Goal: Task Accomplishment & Management: Complete application form

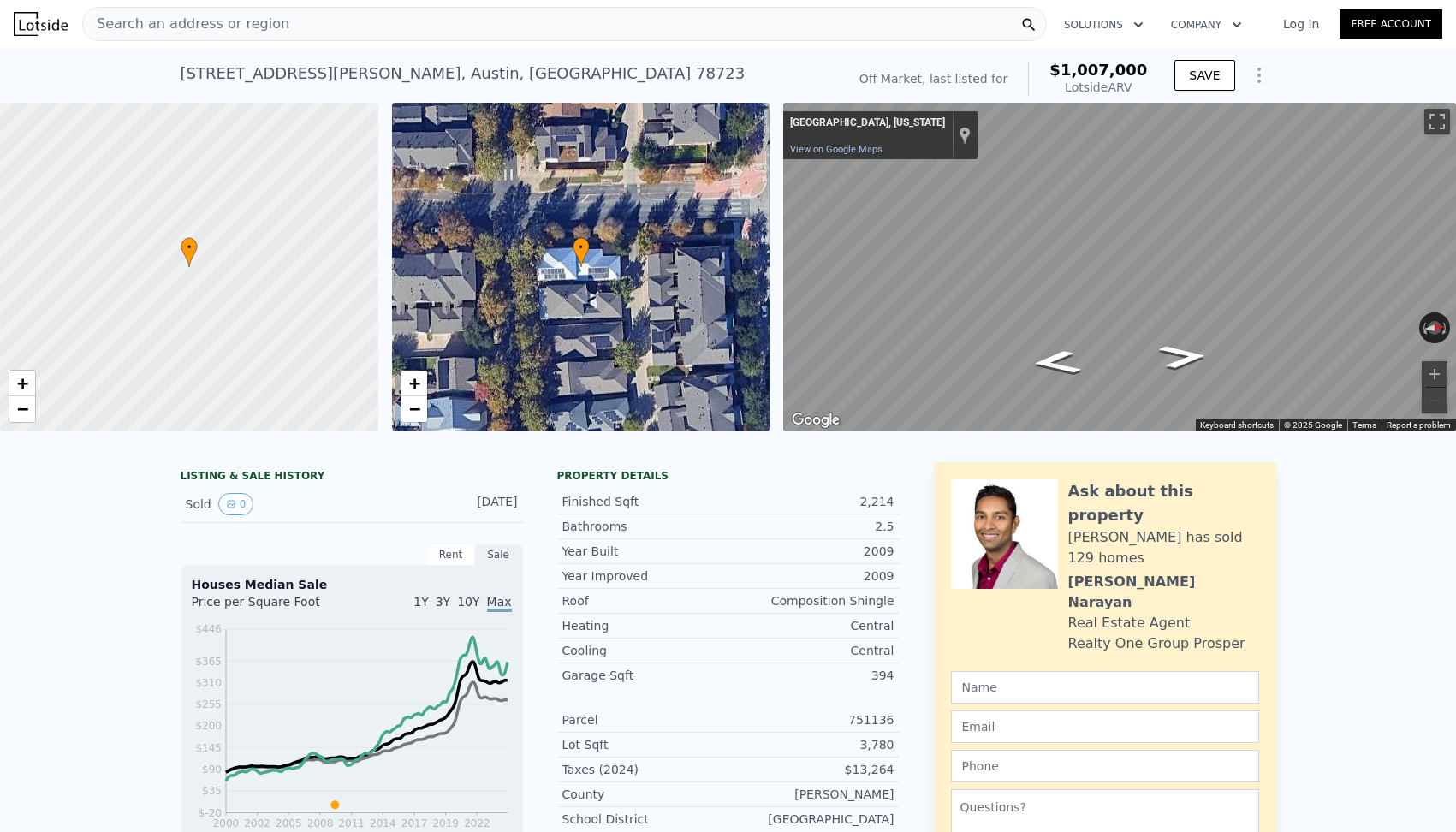
click at [203, 23] on span "Search an address or region" at bounding box center [186, 23] width 206 height 21
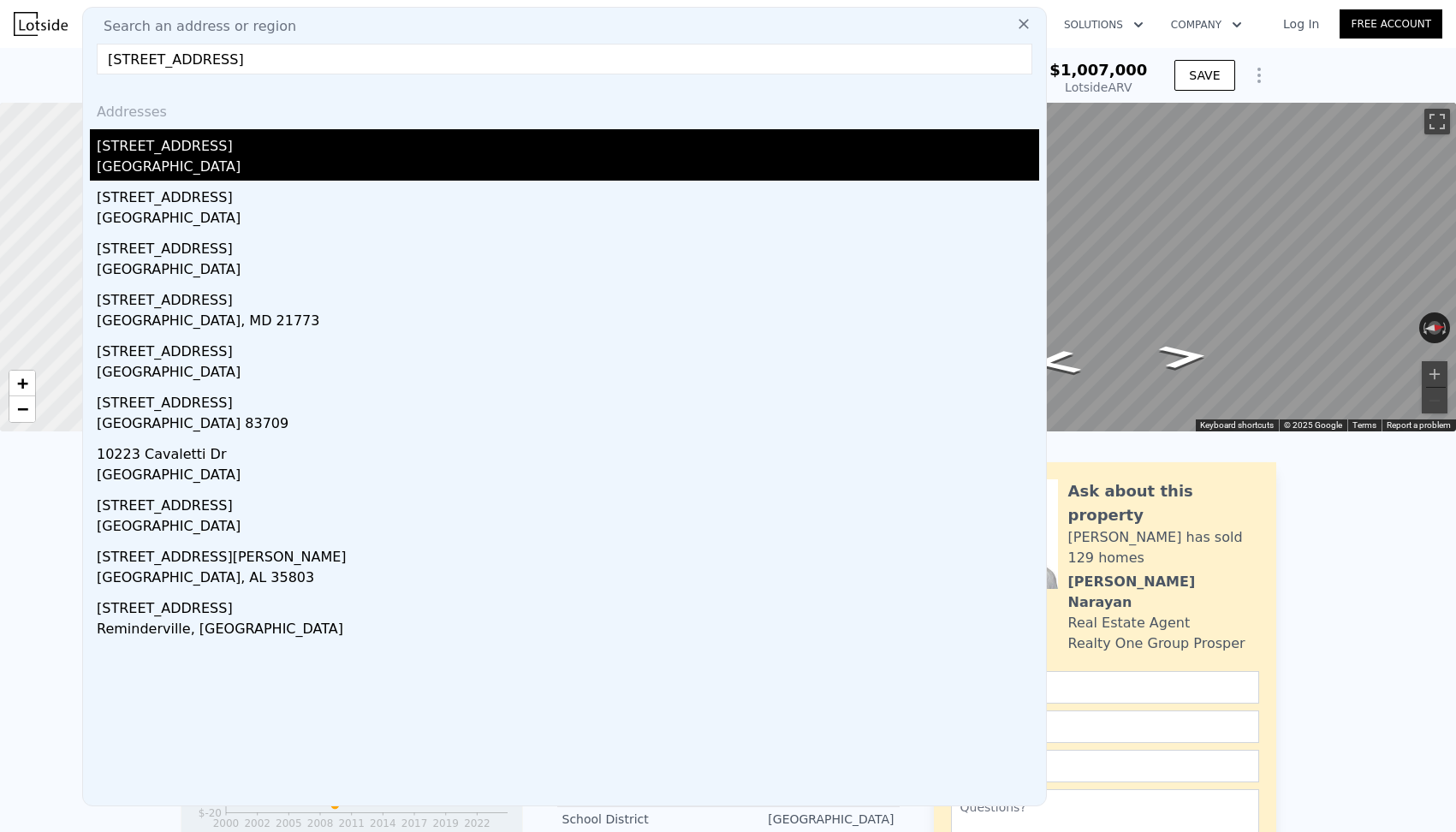
type input "10223 waterbury dr"
click at [702, 151] on div "10223 Waterbury Dr" at bounding box center [567, 143] width 942 height 27
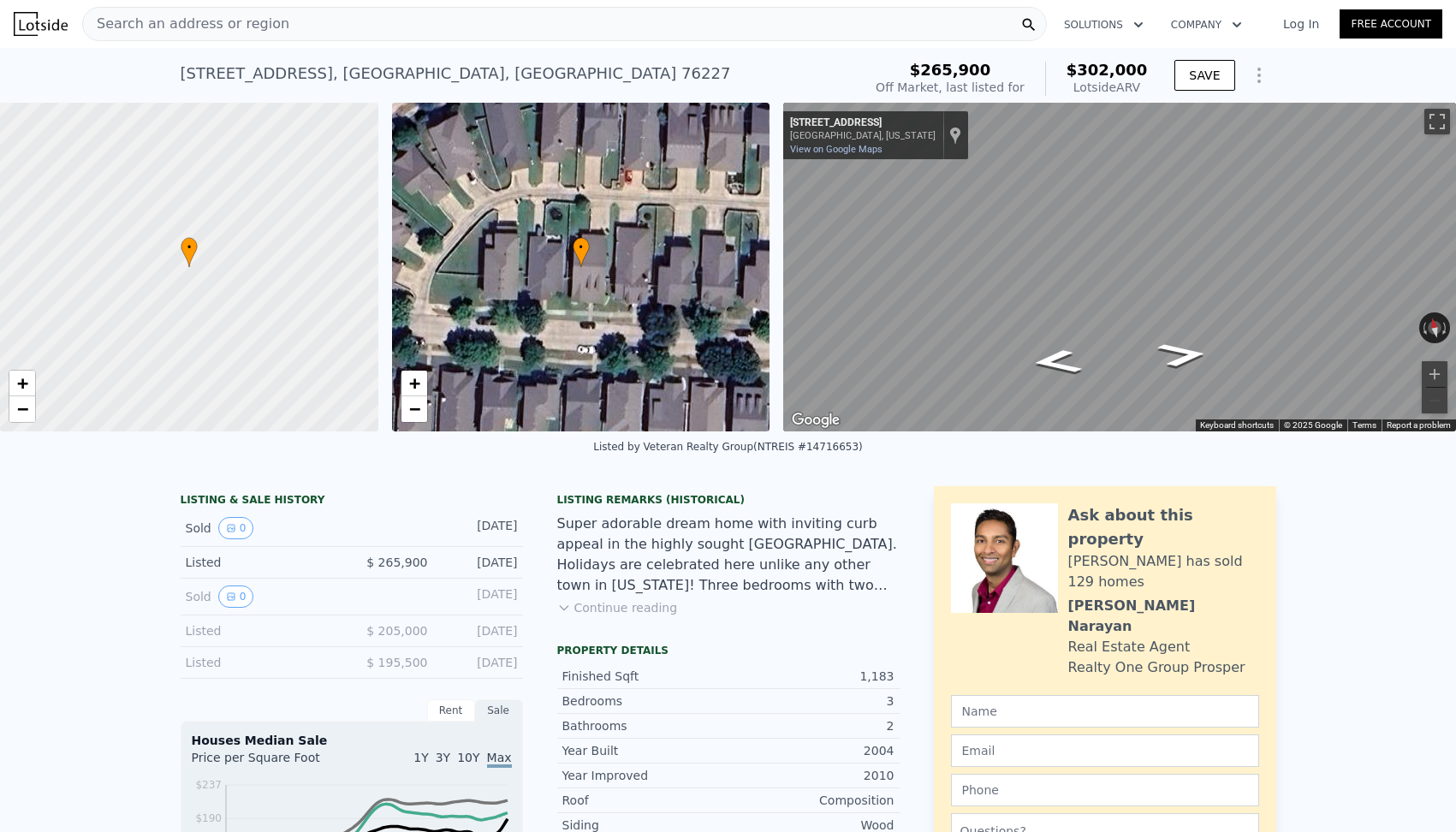
click at [165, 26] on span "Search an address or region" at bounding box center [186, 23] width 206 height 21
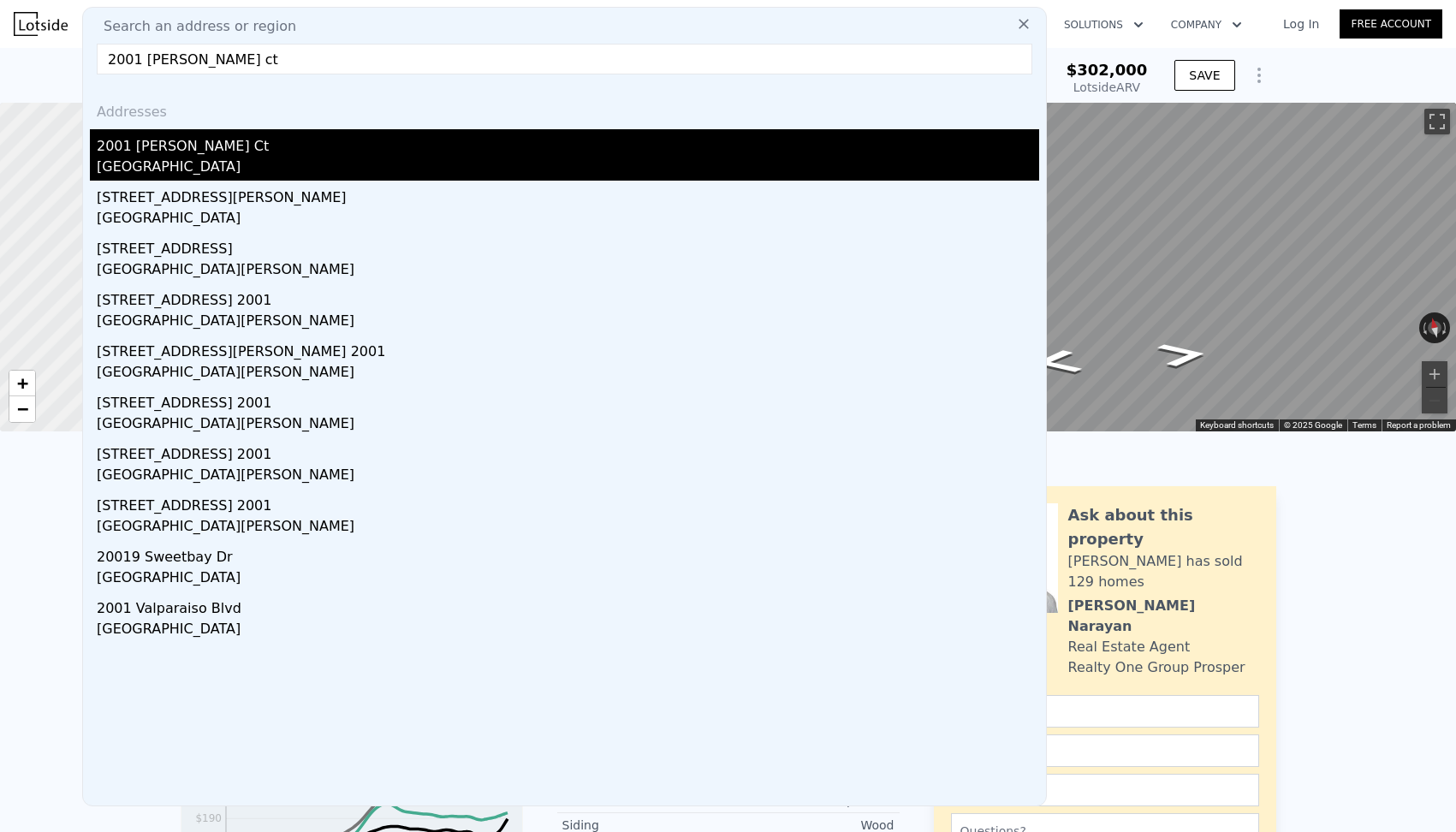
type input "2001 myers ct"
click at [156, 143] on div "2001 Myers Ct" at bounding box center [567, 143] width 942 height 27
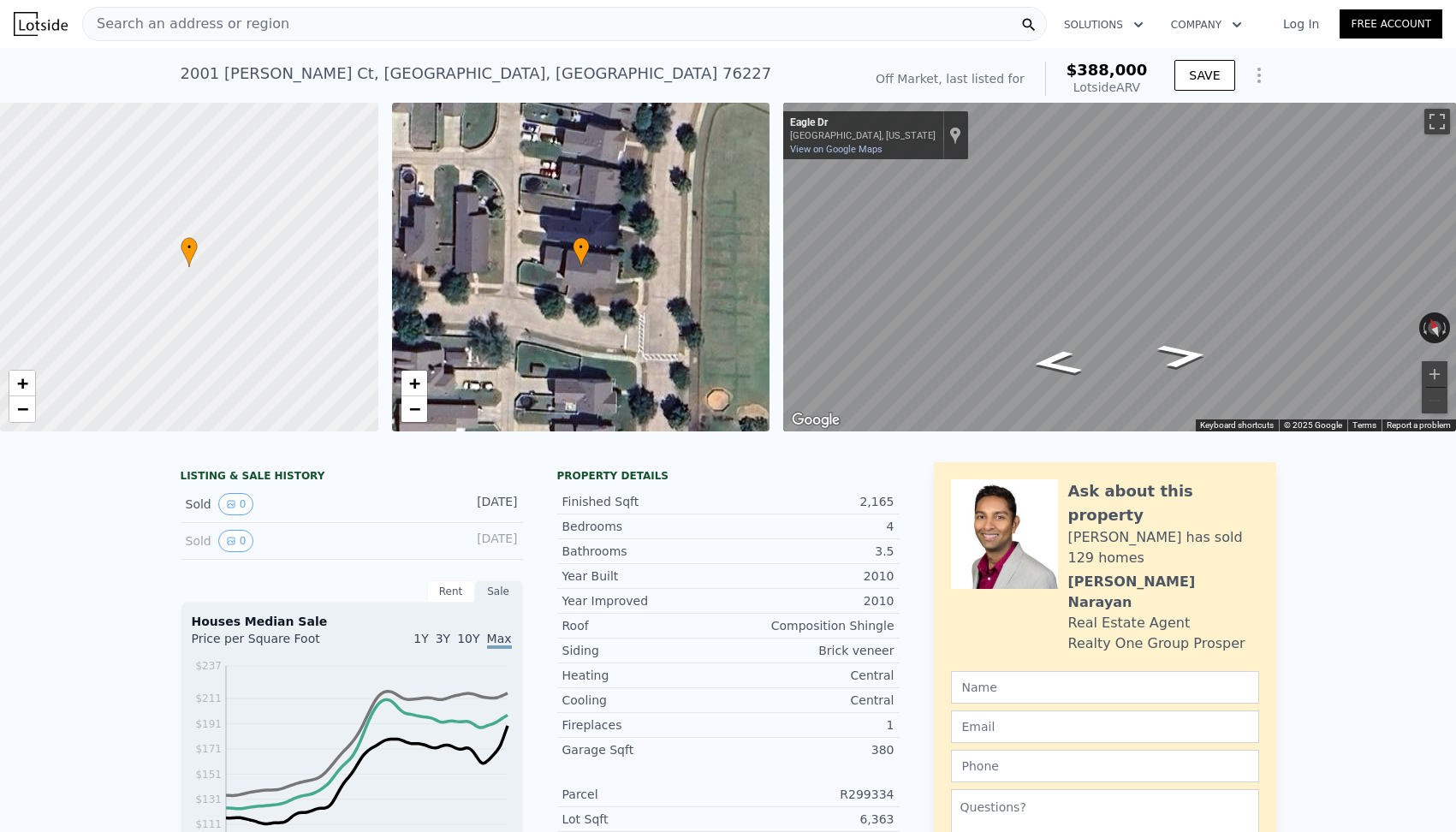
click at [156, 20] on span "Search an address or region" at bounding box center [186, 23] width 206 height 21
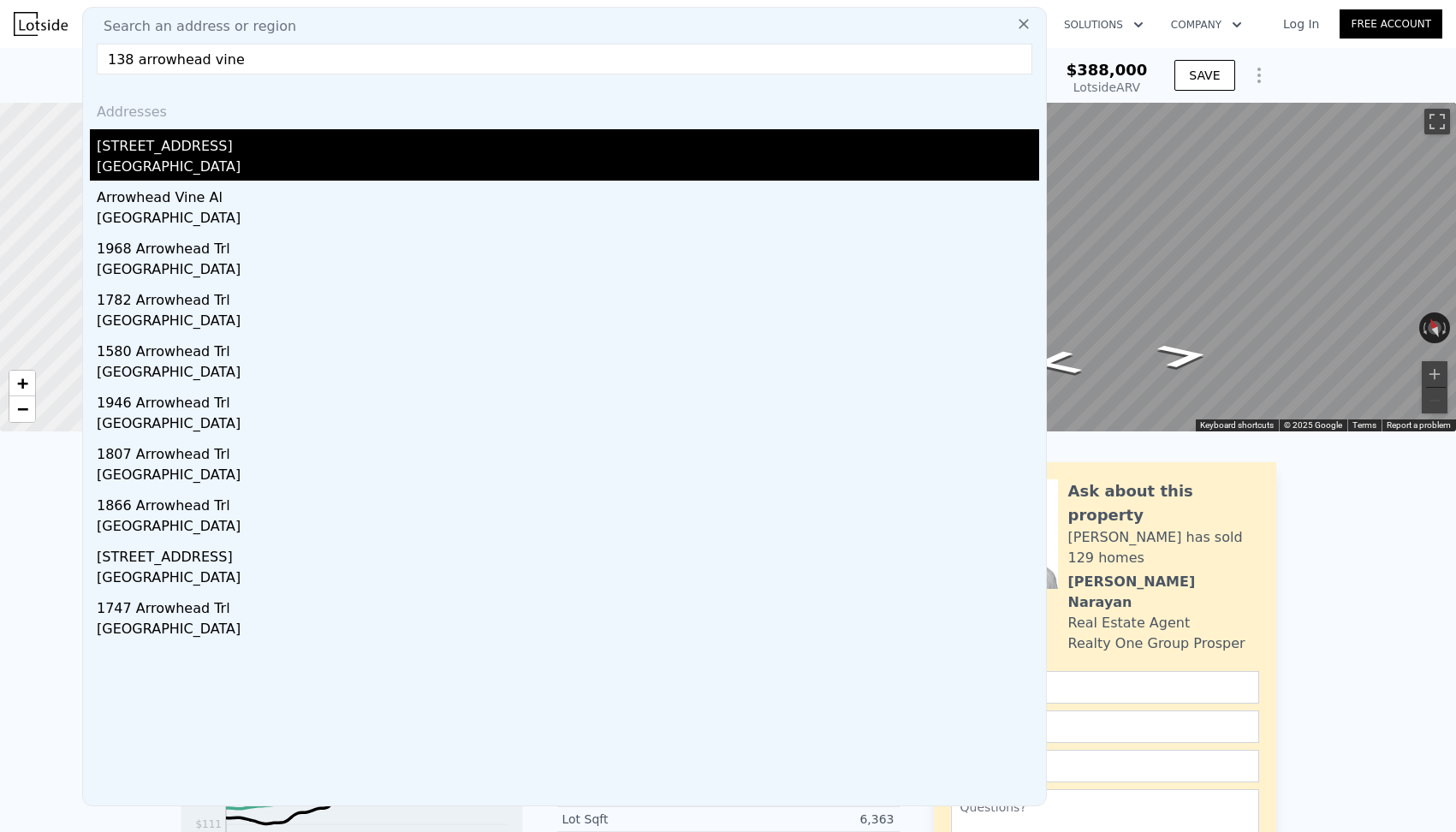
type input "138 arrowhead vine"
click at [250, 161] on div "Williamson County, TX 78641" at bounding box center [567, 168] width 942 height 24
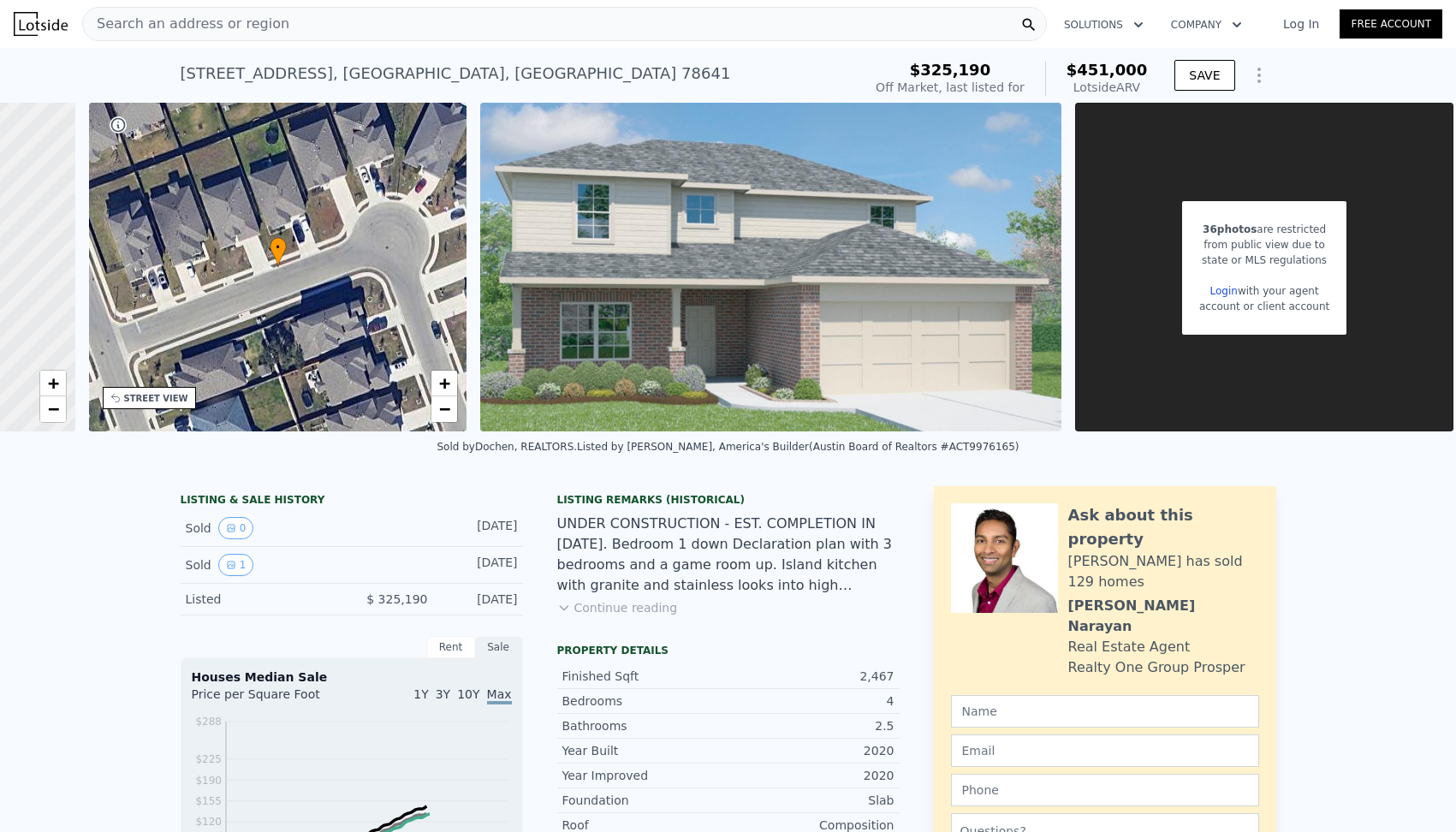
scroll to position [0, 314]
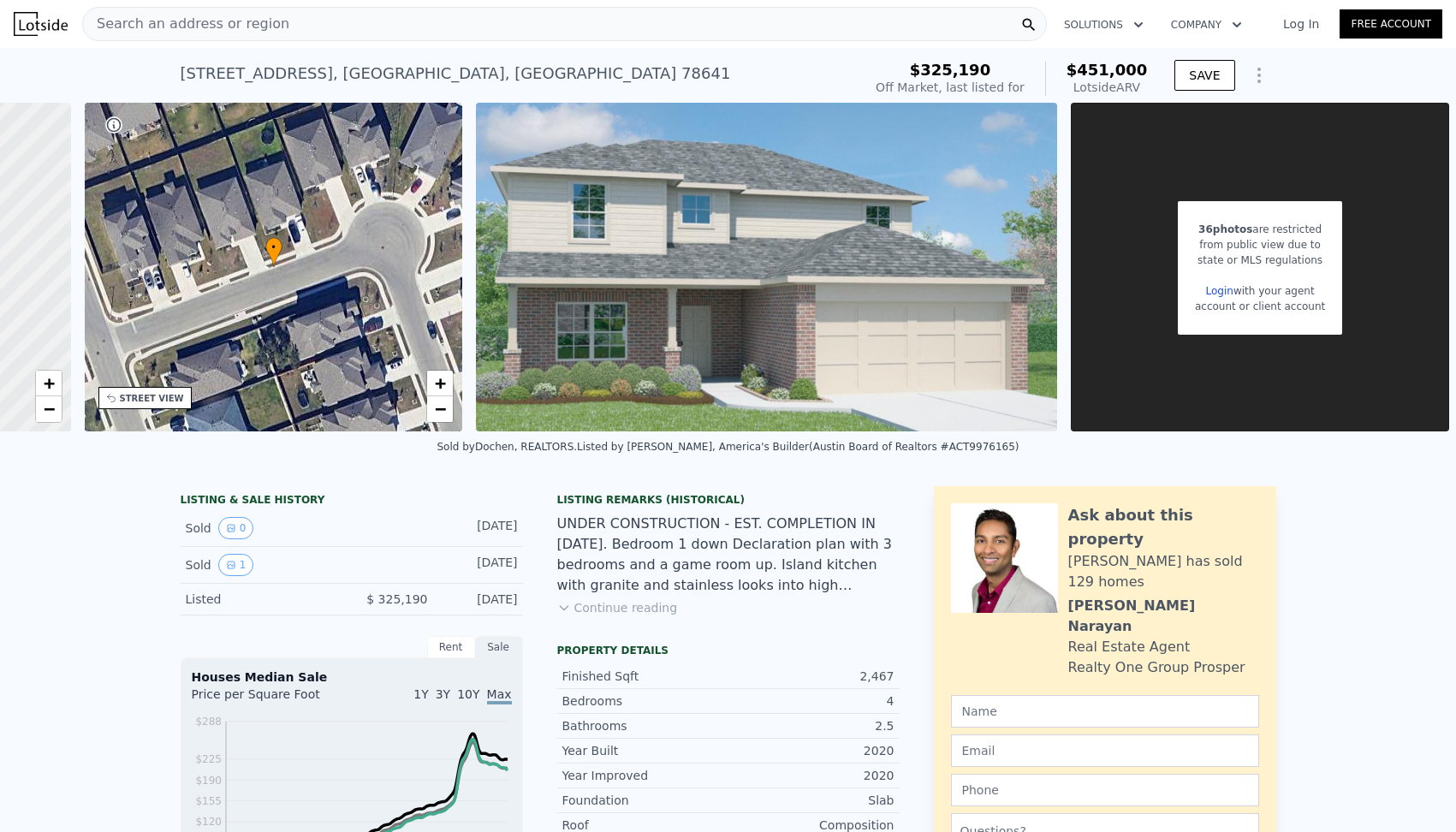
click at [1219, 286] on link "Login" at bounding box center [1219, 291] width 27 height 12
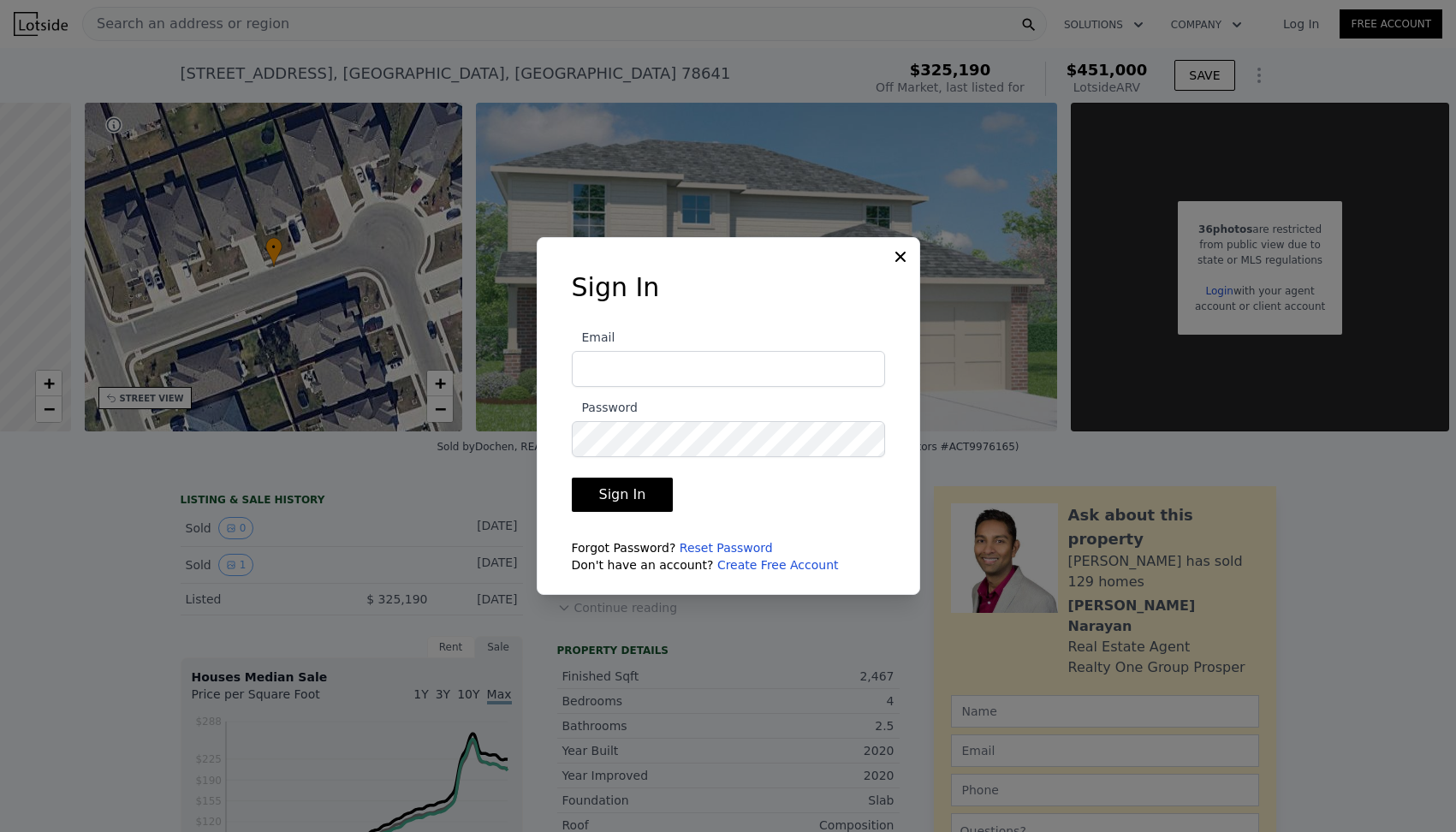
click at [730, 565] on link "Create Free Account" at bounding box center [778, 565] width 122 height 14
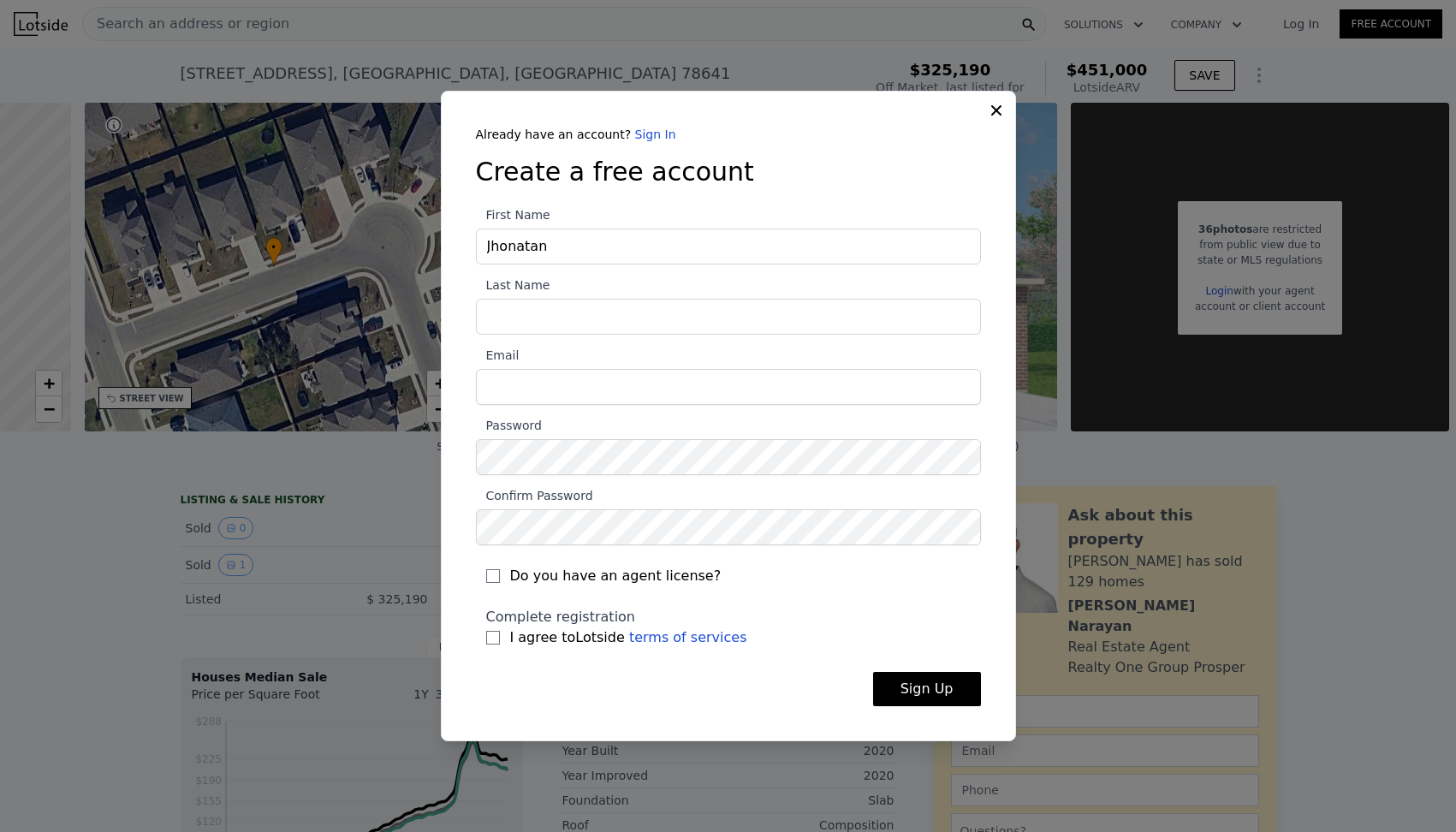
type input "Jhonatan"
type input "Callison"
click at [513, 380] on input "Email" at bounding box center [728, 387] width 505 height 36
type input "jhonatancallison@gmail.com"
click at [496, 642] on input "I agree to Lotside terms of services" at bounding box center [492, 638] width 14 height 14
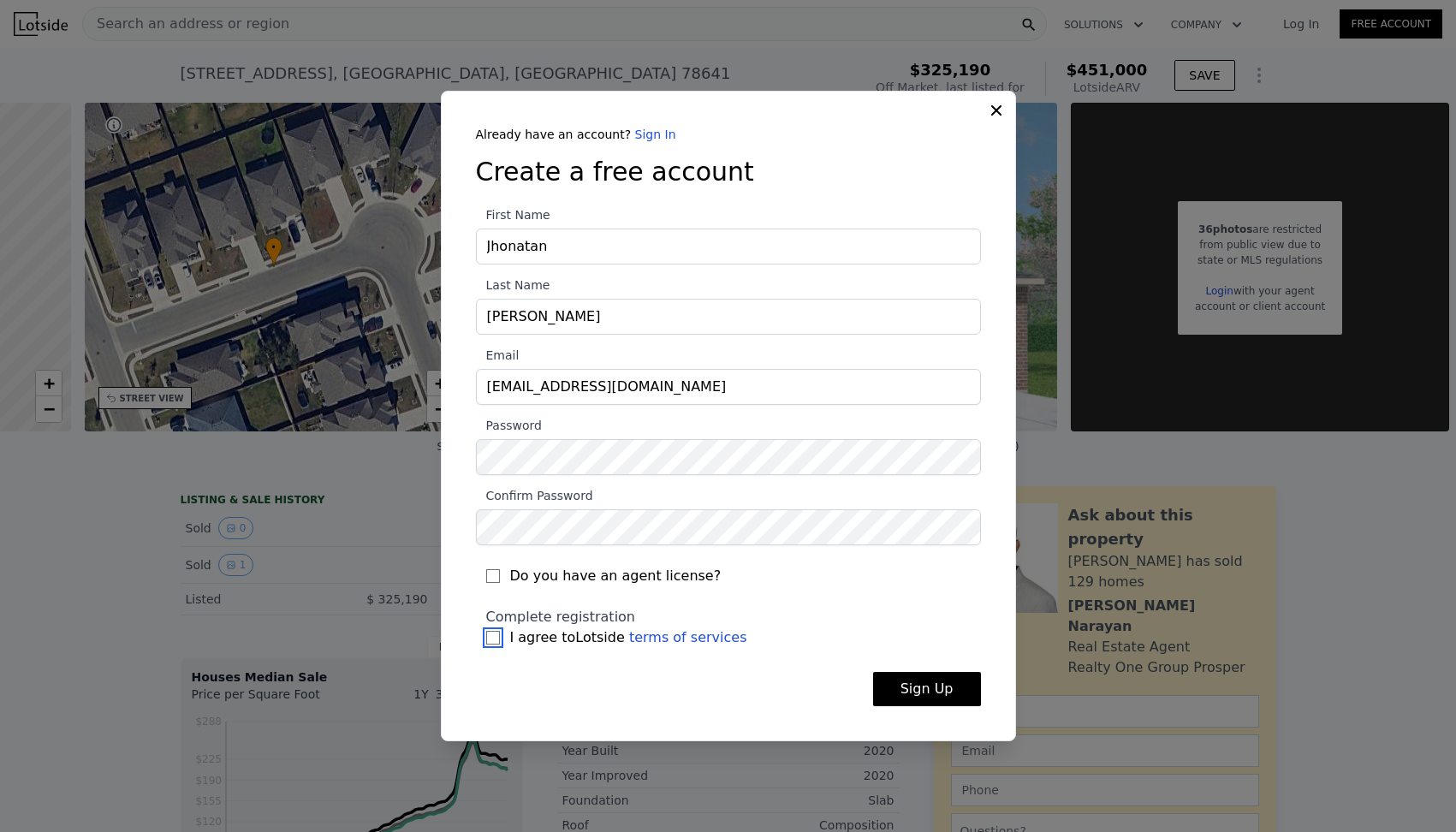
checkbox input "true"
click at [914, 700] on button "Sign Up" at bounding box center [927, 689] width 107 height 34
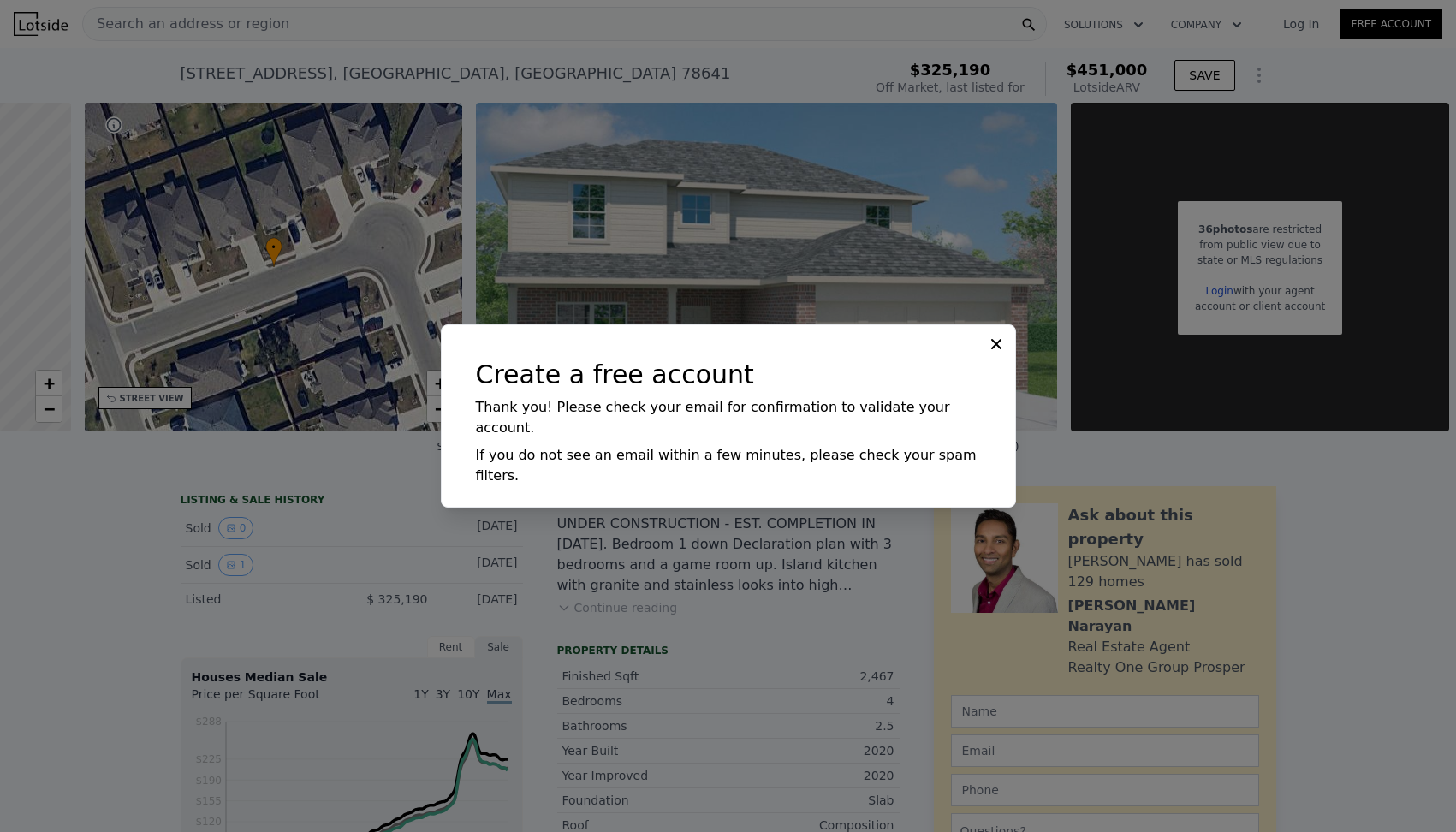
click at [994, 352] on icon at bounding box center [996, 344] width 17 height 17
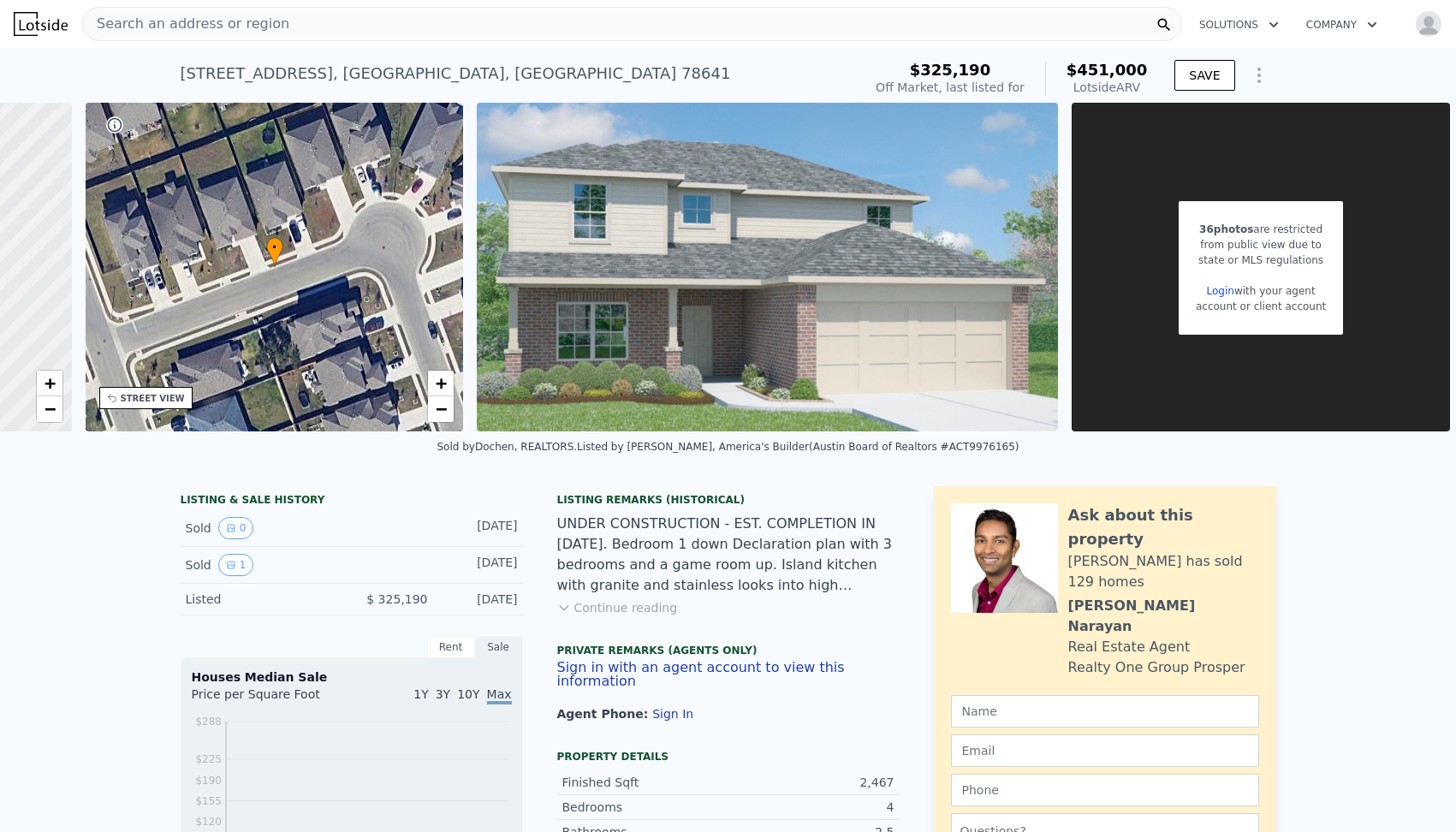
scroll to position [0, 314]
click at [1216, 301] on div "account or client account" at bounding box center [1260, 306] width 130 height 15
click at [1216, 293] on link "Login" at bounding box center [1219, 291] width 27 height 12
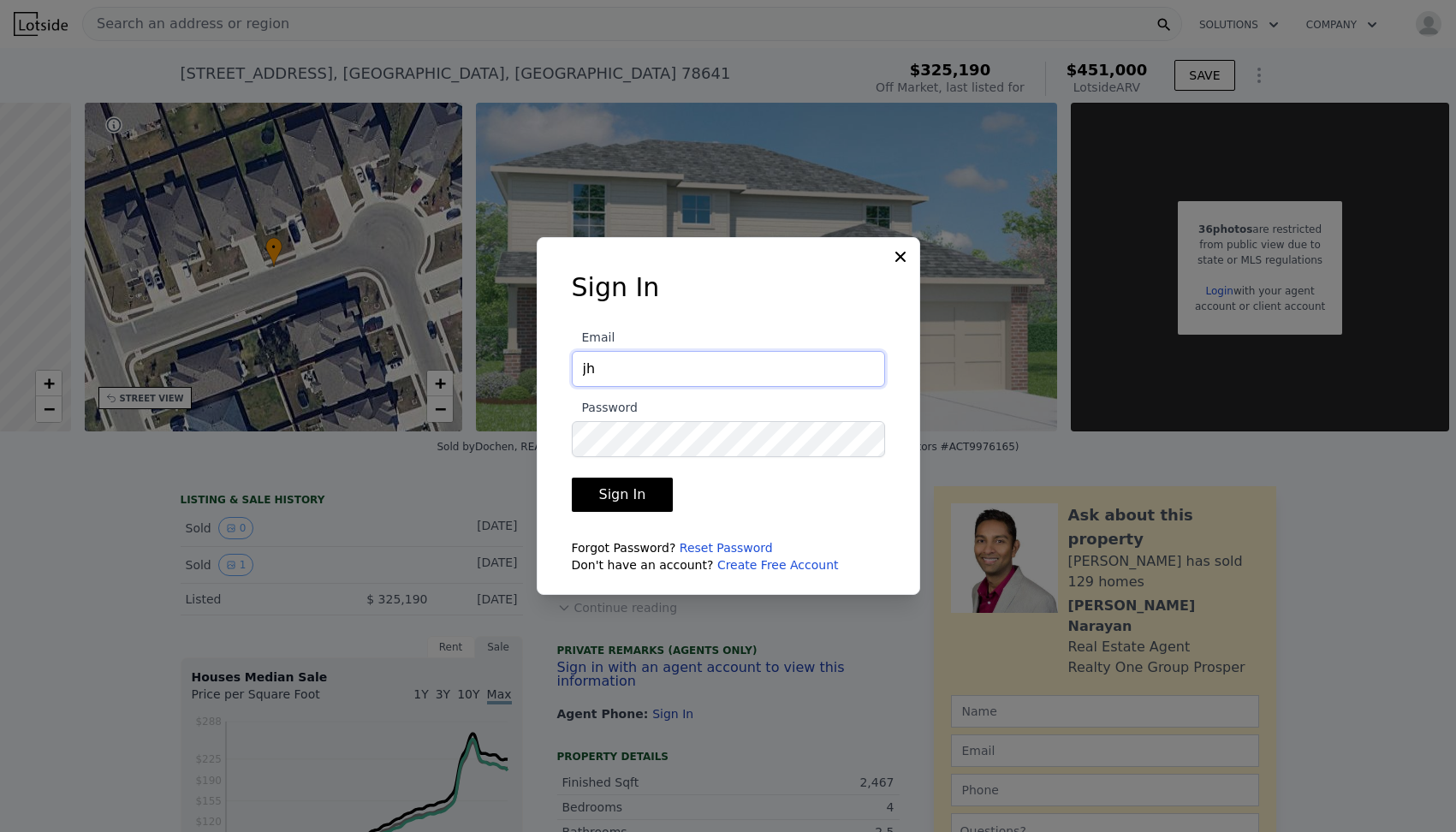
type input "jhonatancallison@gmail.com"
click at [616, 495] on button "Sign In" at bounding box center [622, 495] width 102 height 34
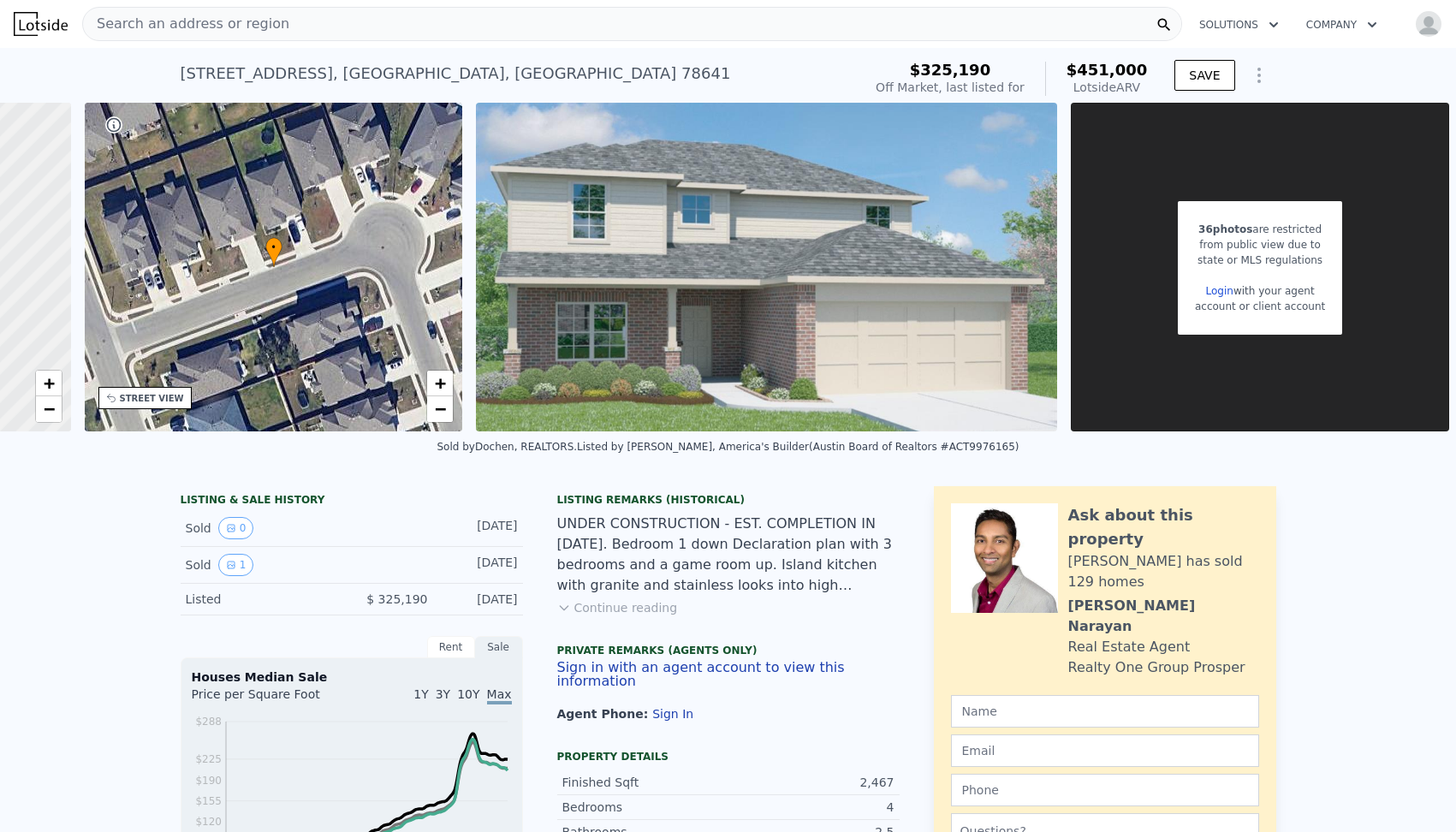
click at [1228, 292] on link "Login" at bounding box center [1219, 291] width 27 height 12
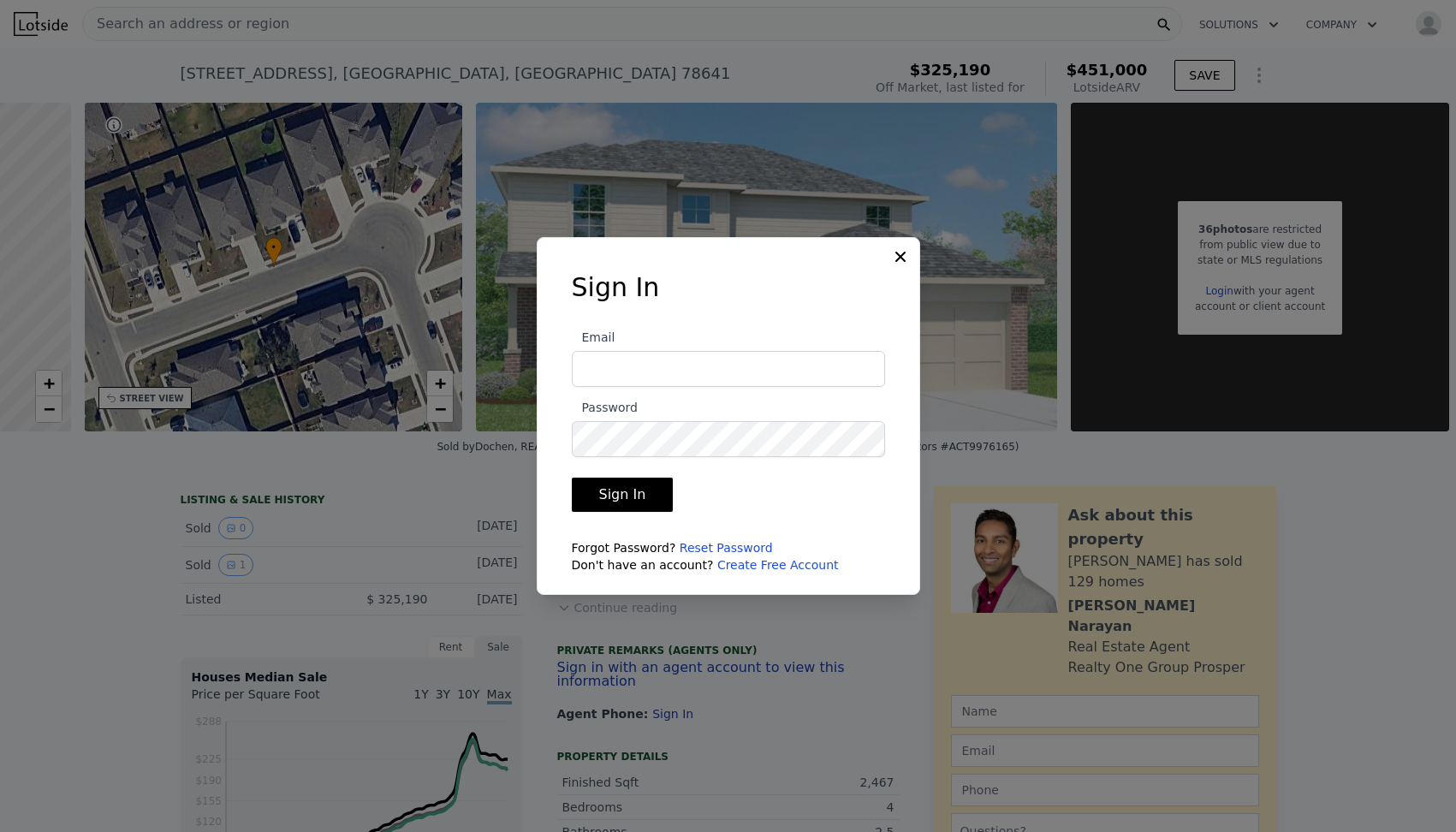
click at [721, 396] on form "Email Password Sign In Forgot Password? Reset Password Don't have an account? C…" at bounding box center [728, 445] width 313 height 257
click at [705, 369] on input "Email" at bounding box center [728, 369] width 313 height 36
type input "jhonatancallison@gmail.com"
click at [649, 507] on button "Sign In" at bounding box center [622, 495] width 102 height 34
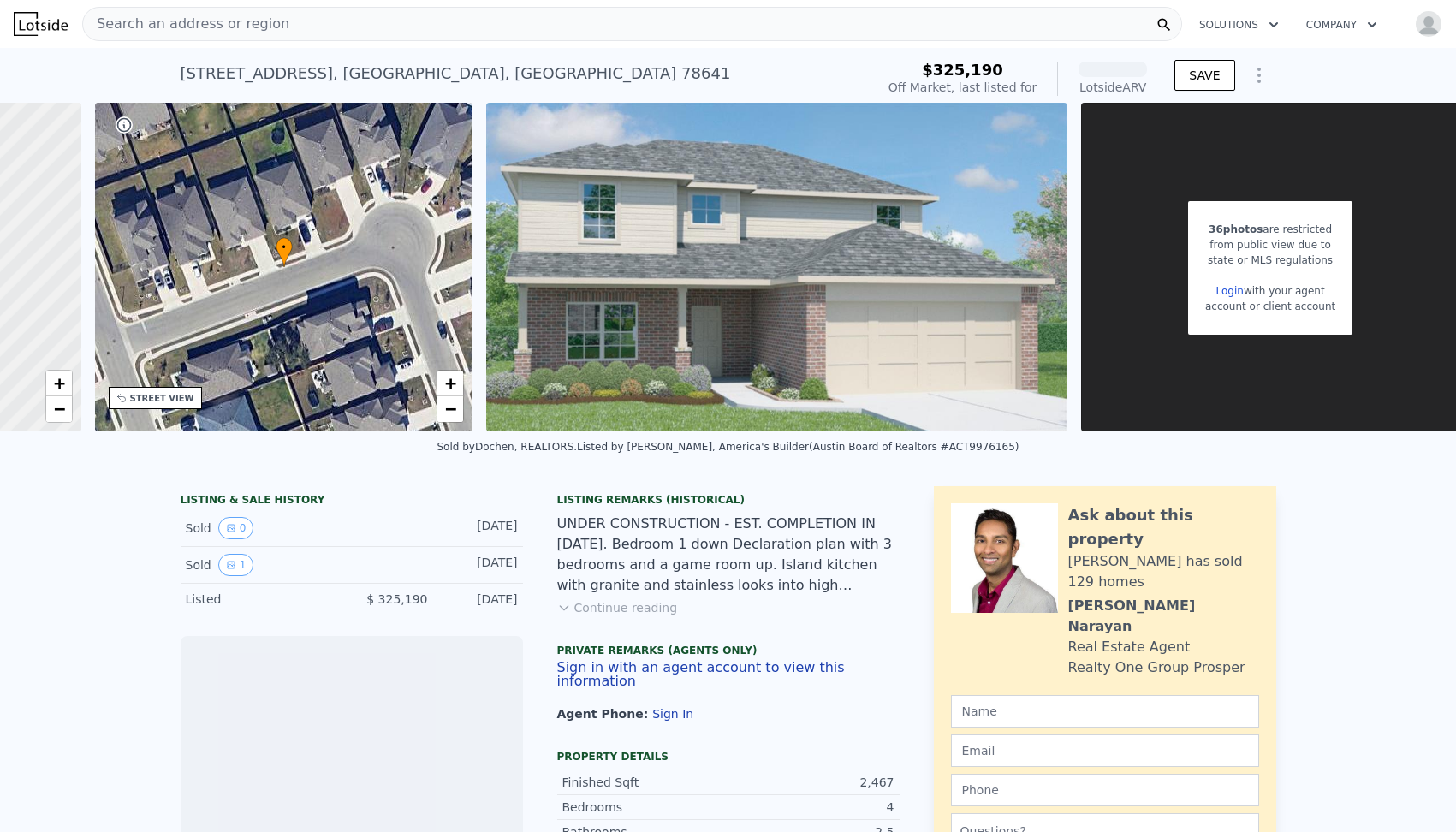
scroll to position [0, 314]
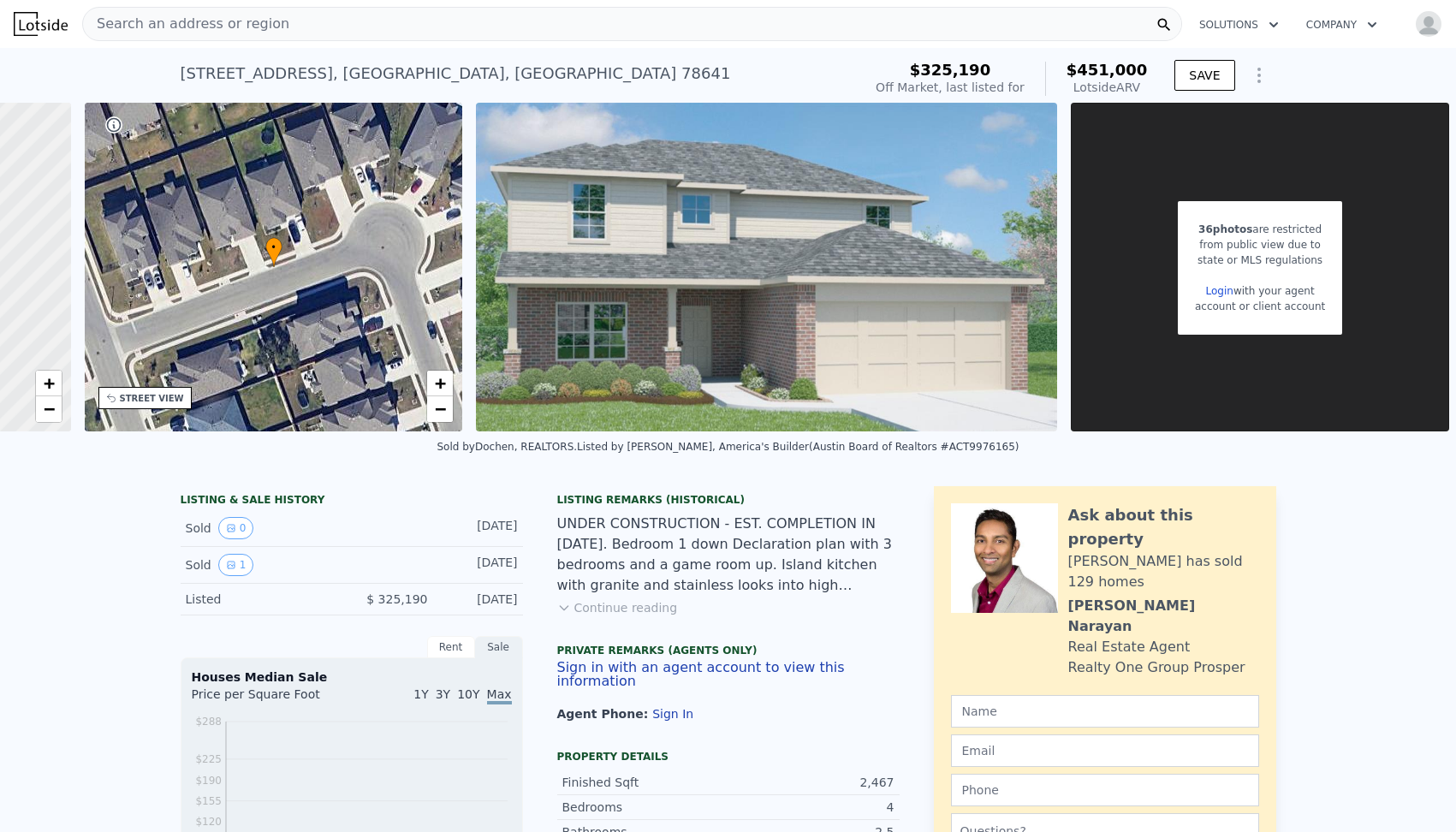
click at [480, 18] on div "Search an address or region" at bounding box center [632, 24] width 1100 height 34
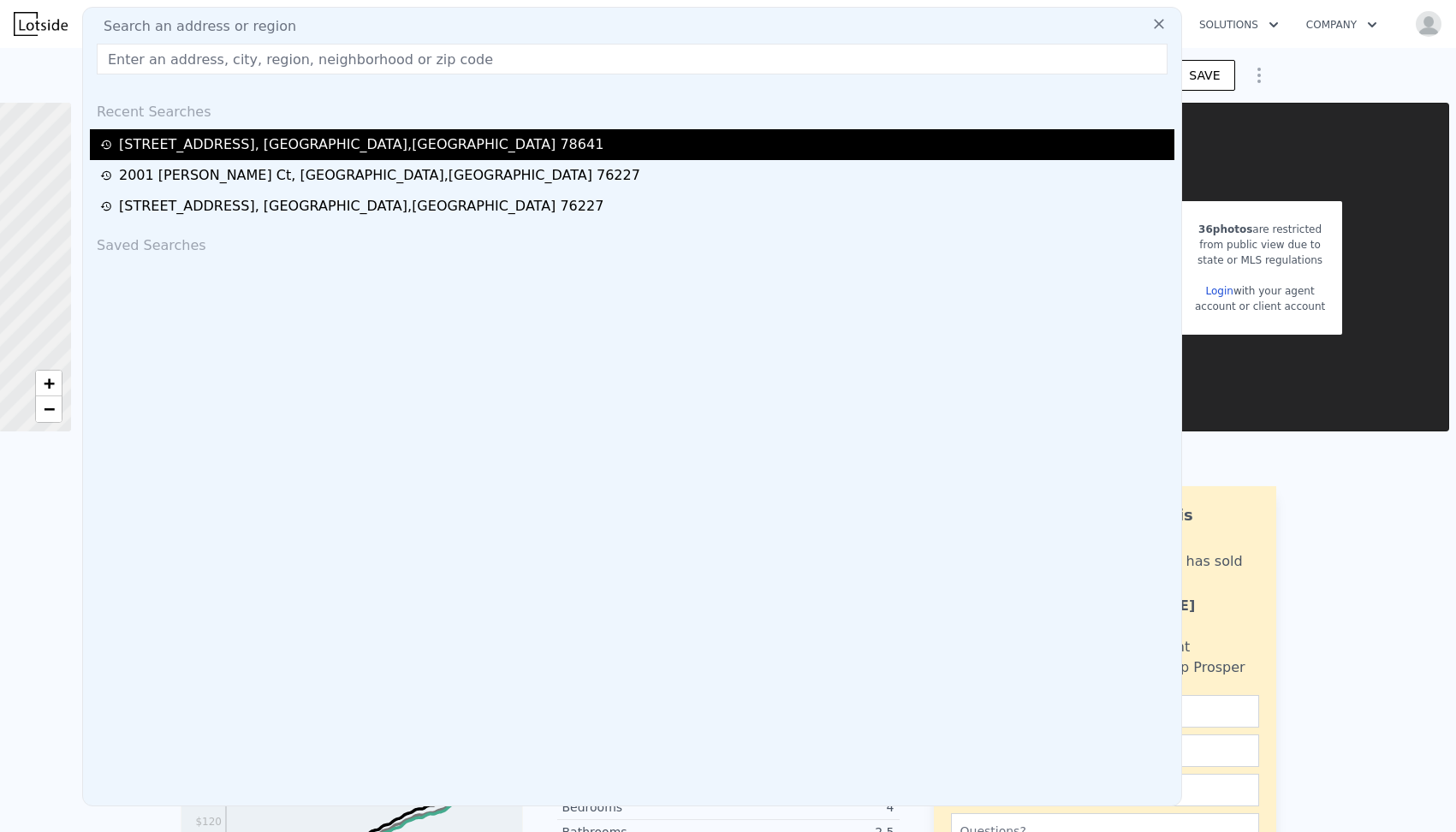
click at [337, 146] on div "138 Arrowhead Vine St , Williamson County , TX 78641" at bounding box center [361, 145] width 484 height 21
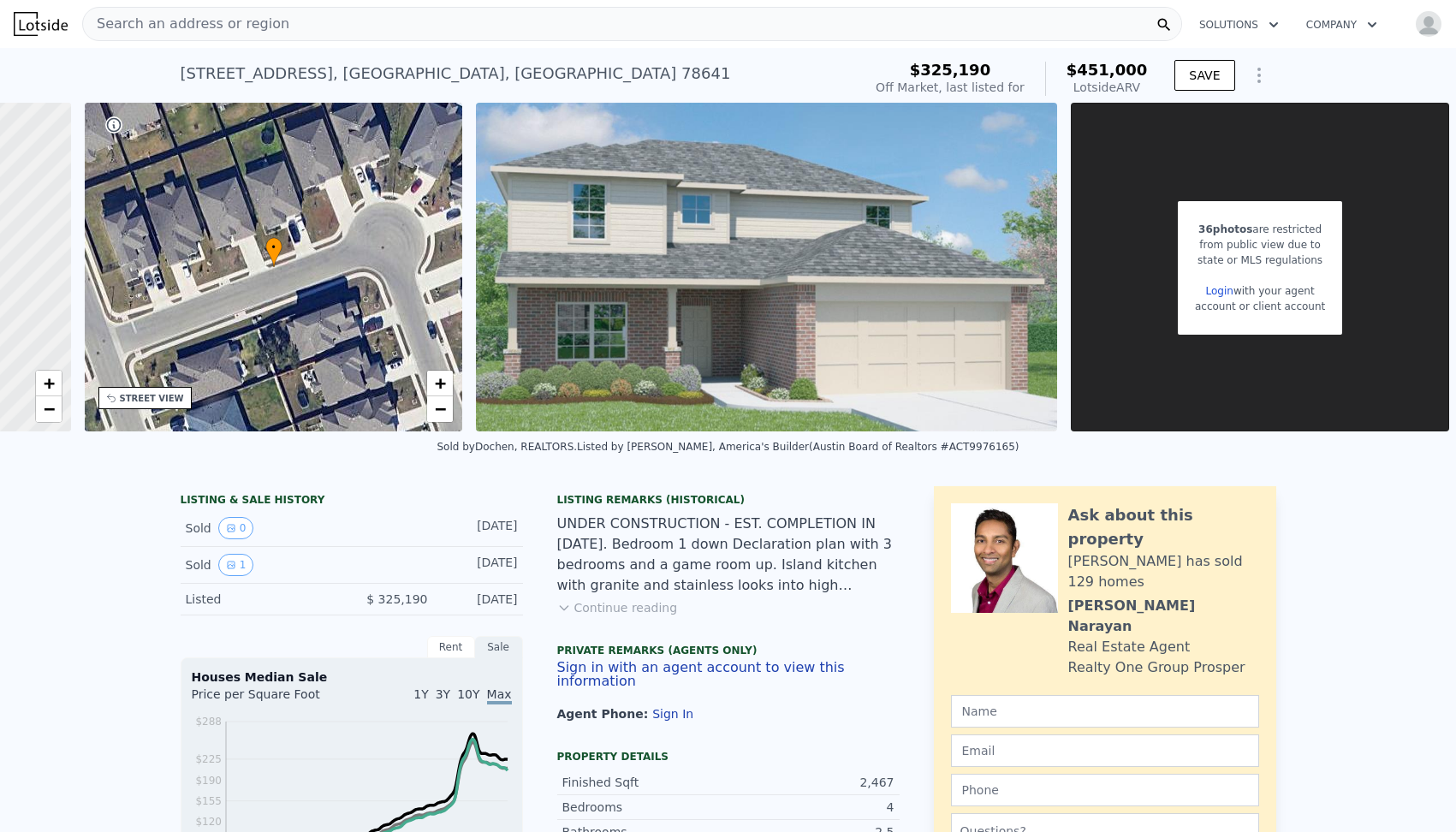
click at [1433, 33] on img "button" at bounding box center [1429, 23] width 27 height 27
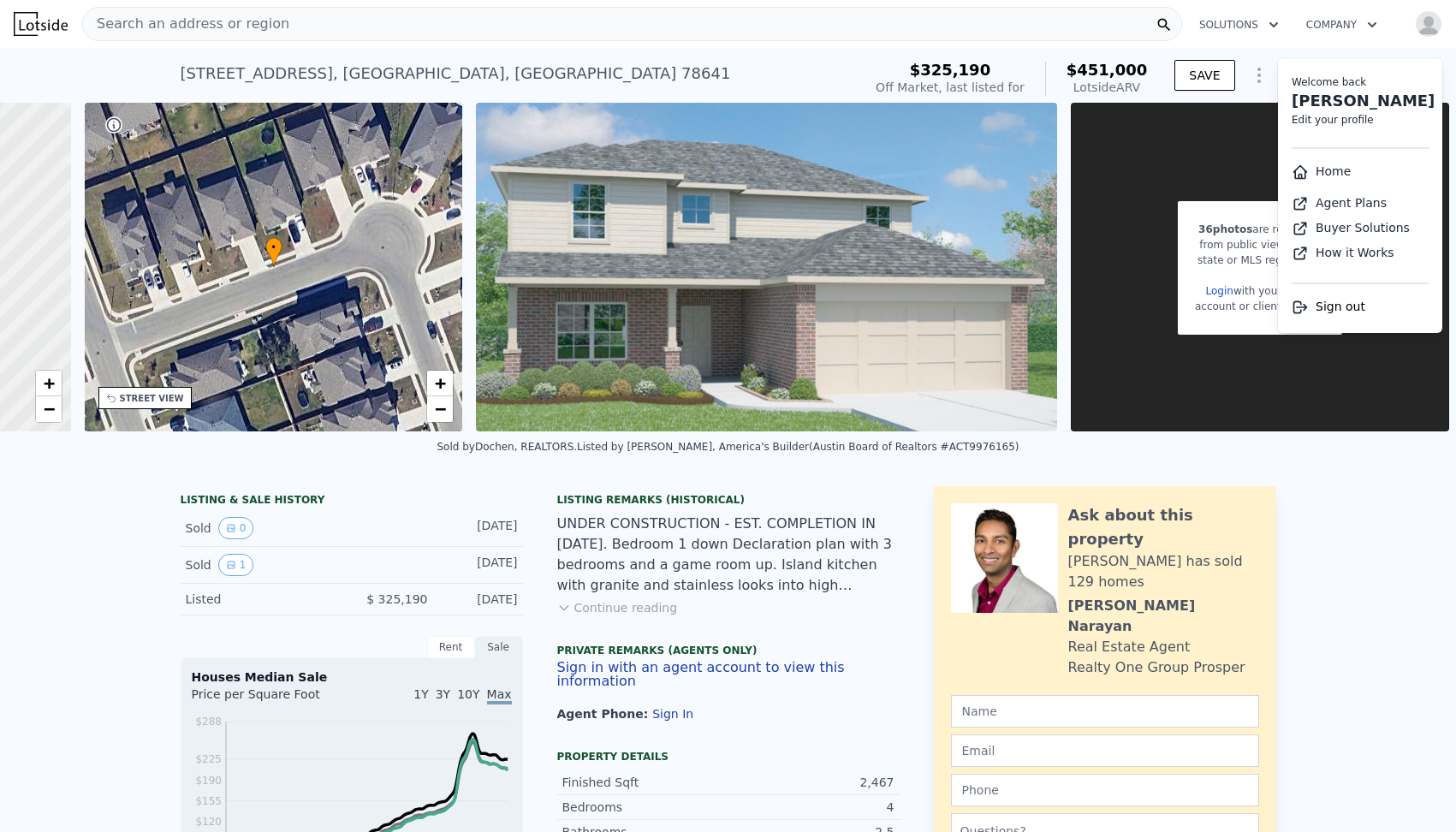
click at [307, 23] on div "Search an address or region" at bounding box center [632, 24] width 1100 height 34
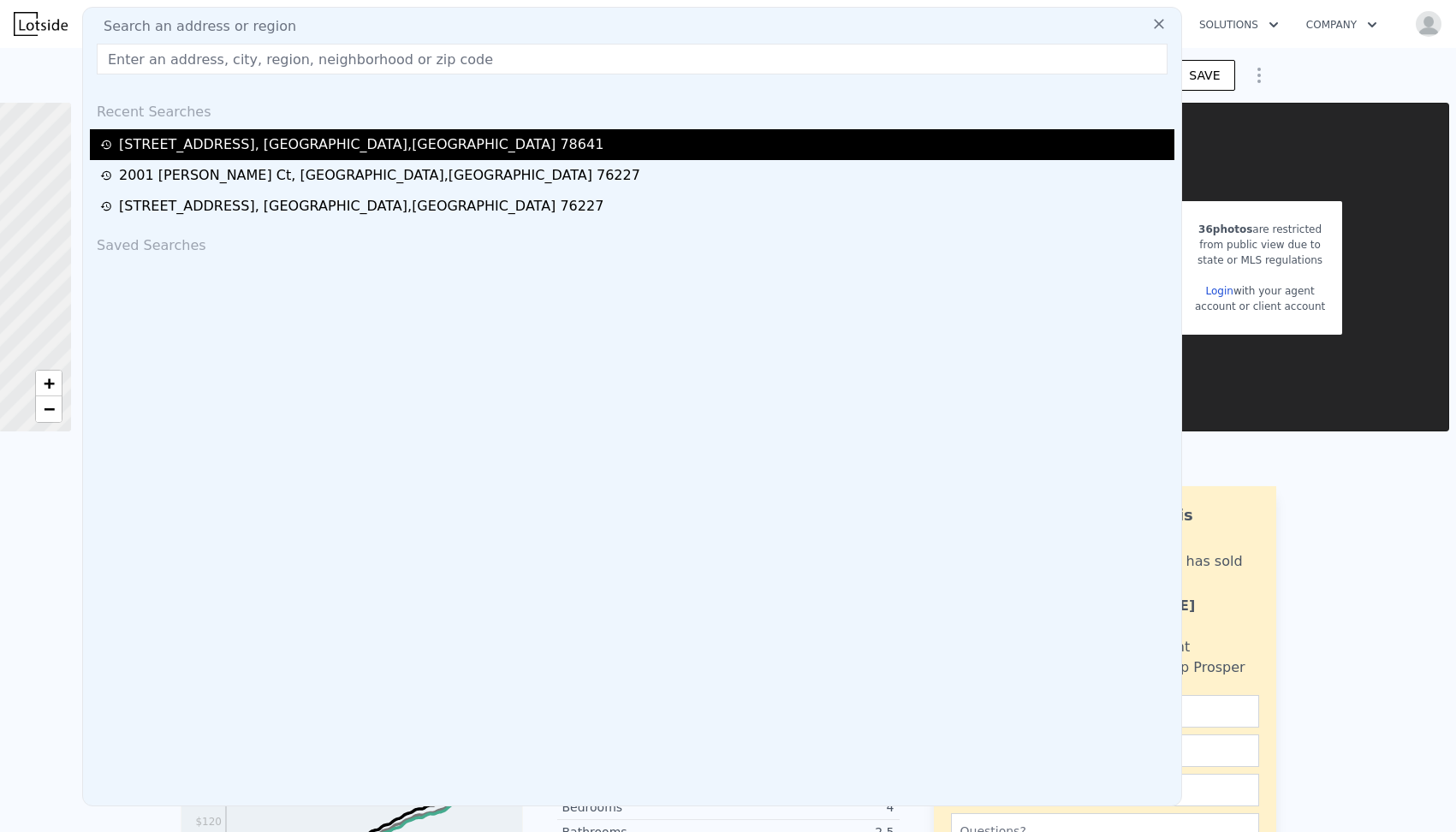
click at [270, 132] on div "138 Arrowhead Vine St , Williamson County , TX 78641" at bounding box center [632, 145] width 1085 height 31
click at [285, 147] on div "138 Arrowhead Vine St , Williamson County , TX 78641" at bounding box center [361, 145] width 484 height 21
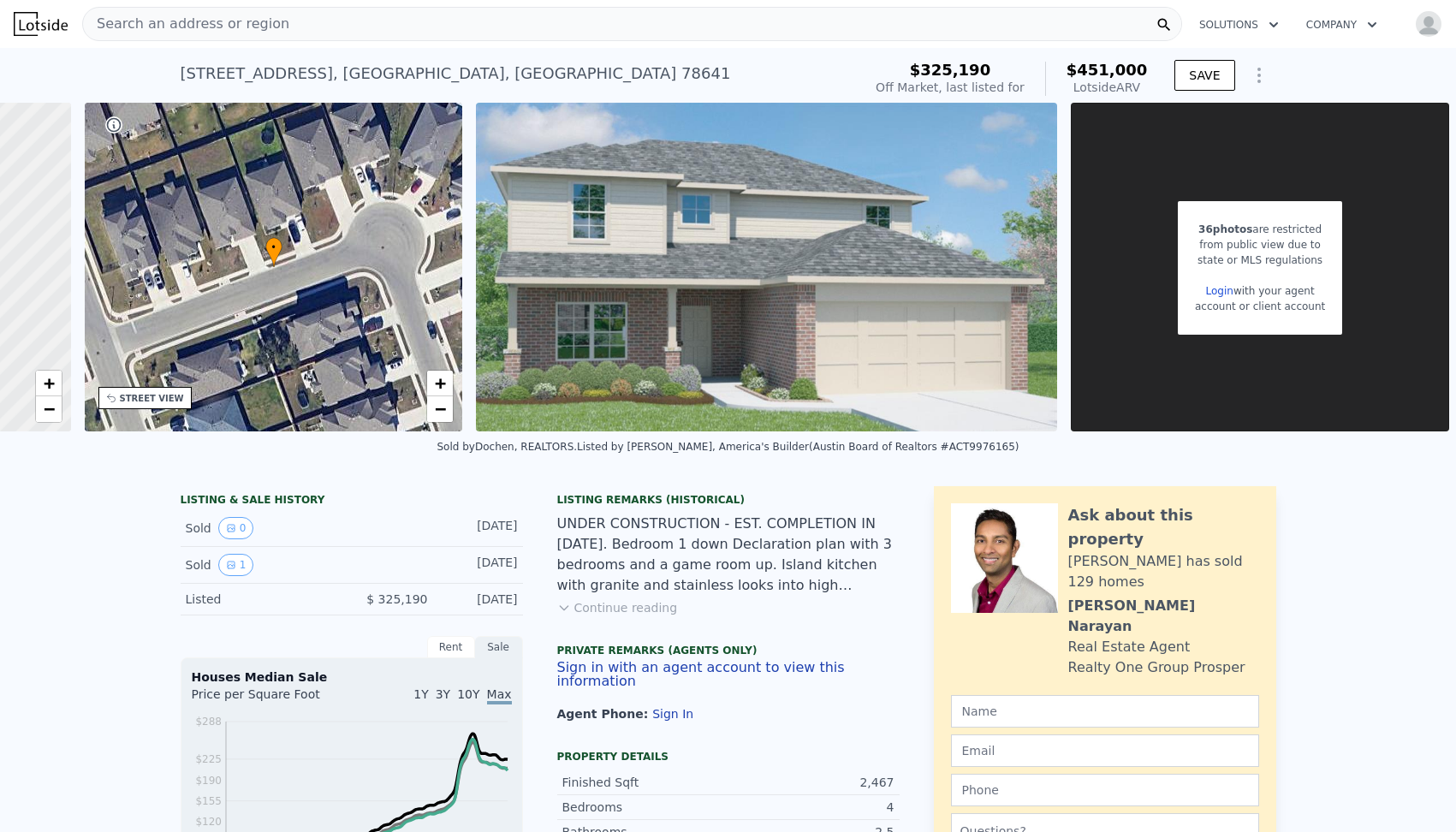
click at [251, 26] on span "Search an address or region" at bounding box center [186, 23] width 206 height 21
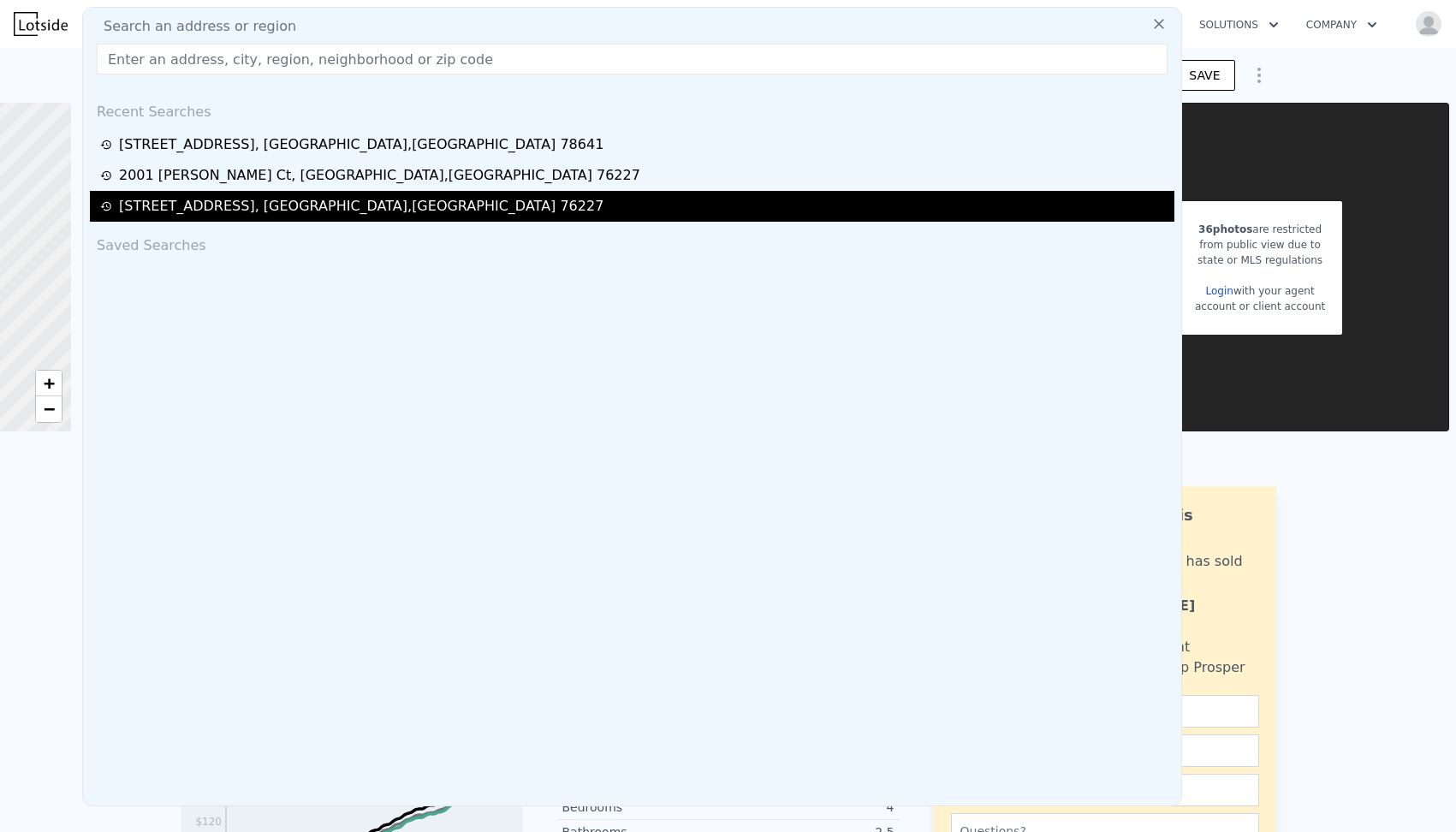
click at [289, 198] on div "10223 Waterbury Dr , Providence Village , TX 76227" at bounding box center [361, 206] width 484 height 21
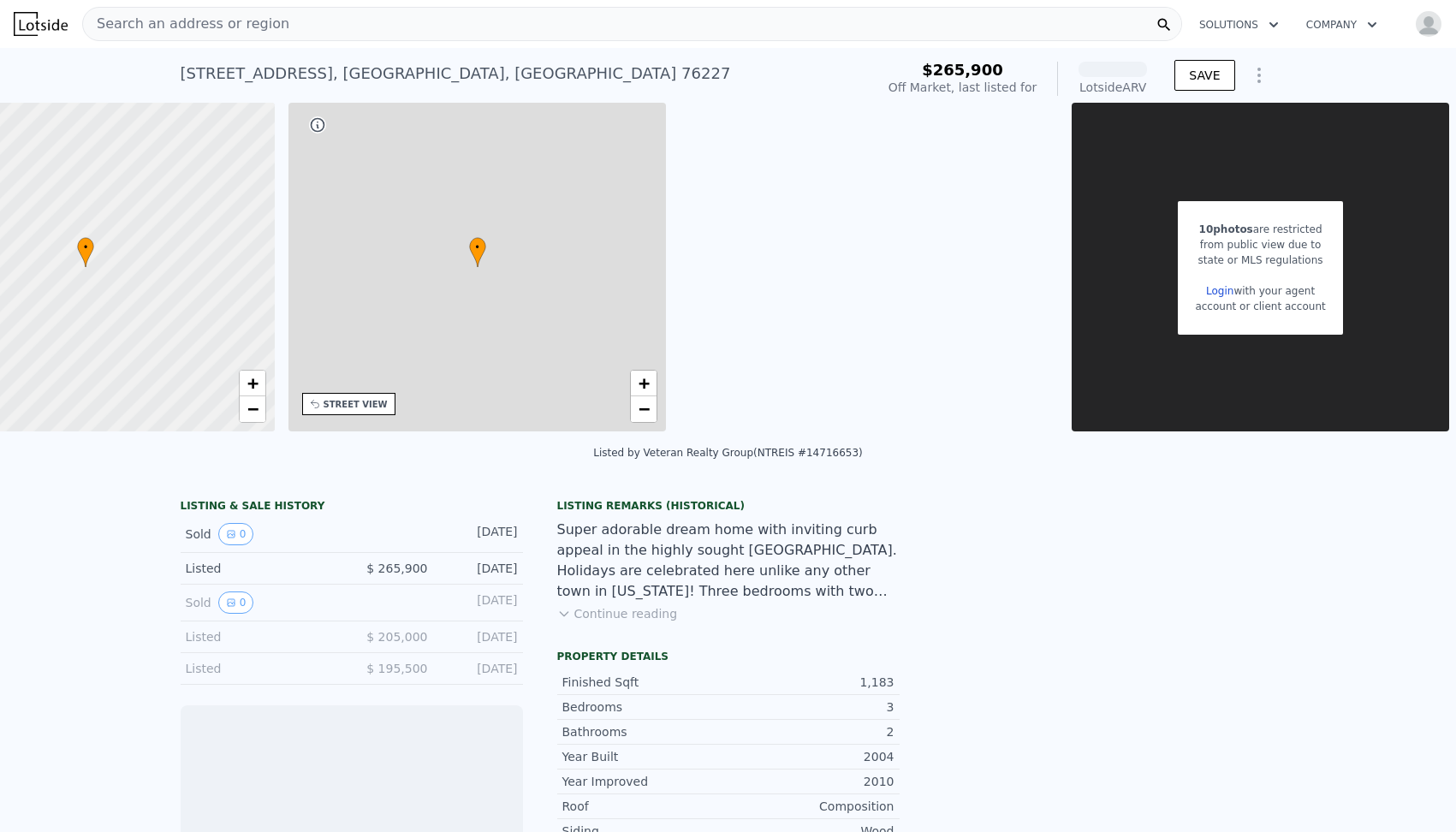
scroll to position [0, 110]
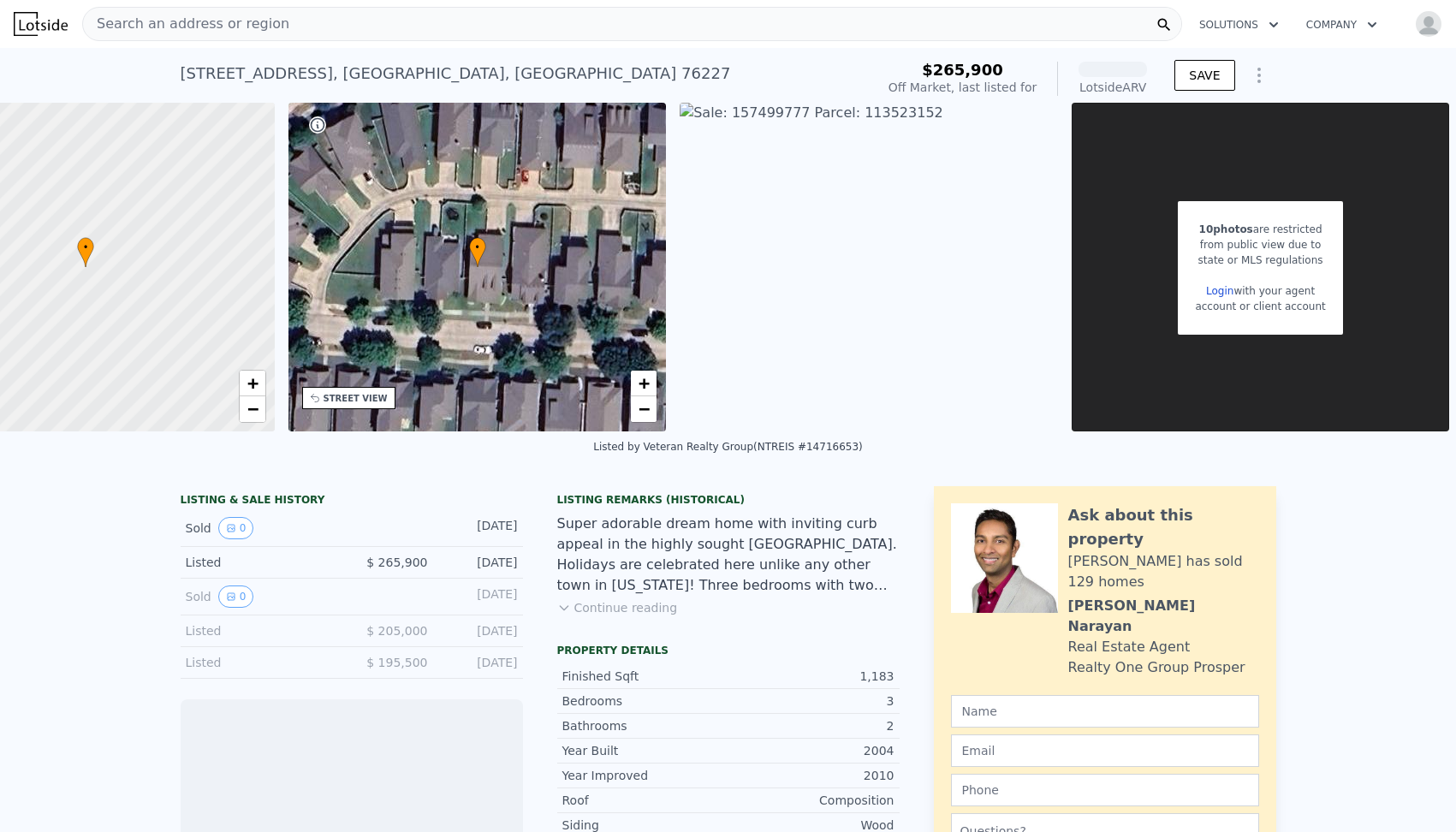
click at [1215, 293] on link "Login" at bounding box center [1219, 291] width 27 height 12
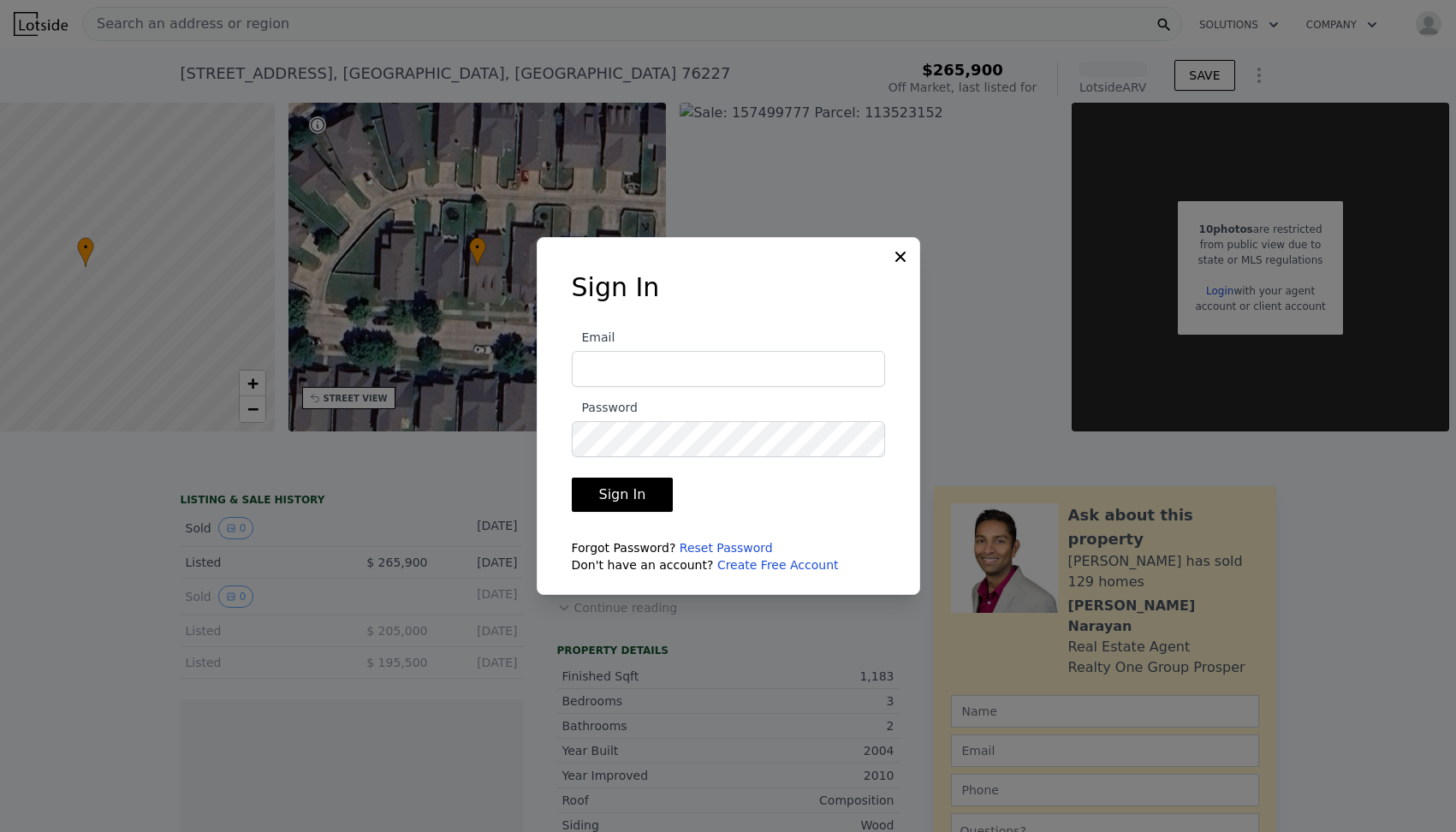
scroll to position [0, 7]
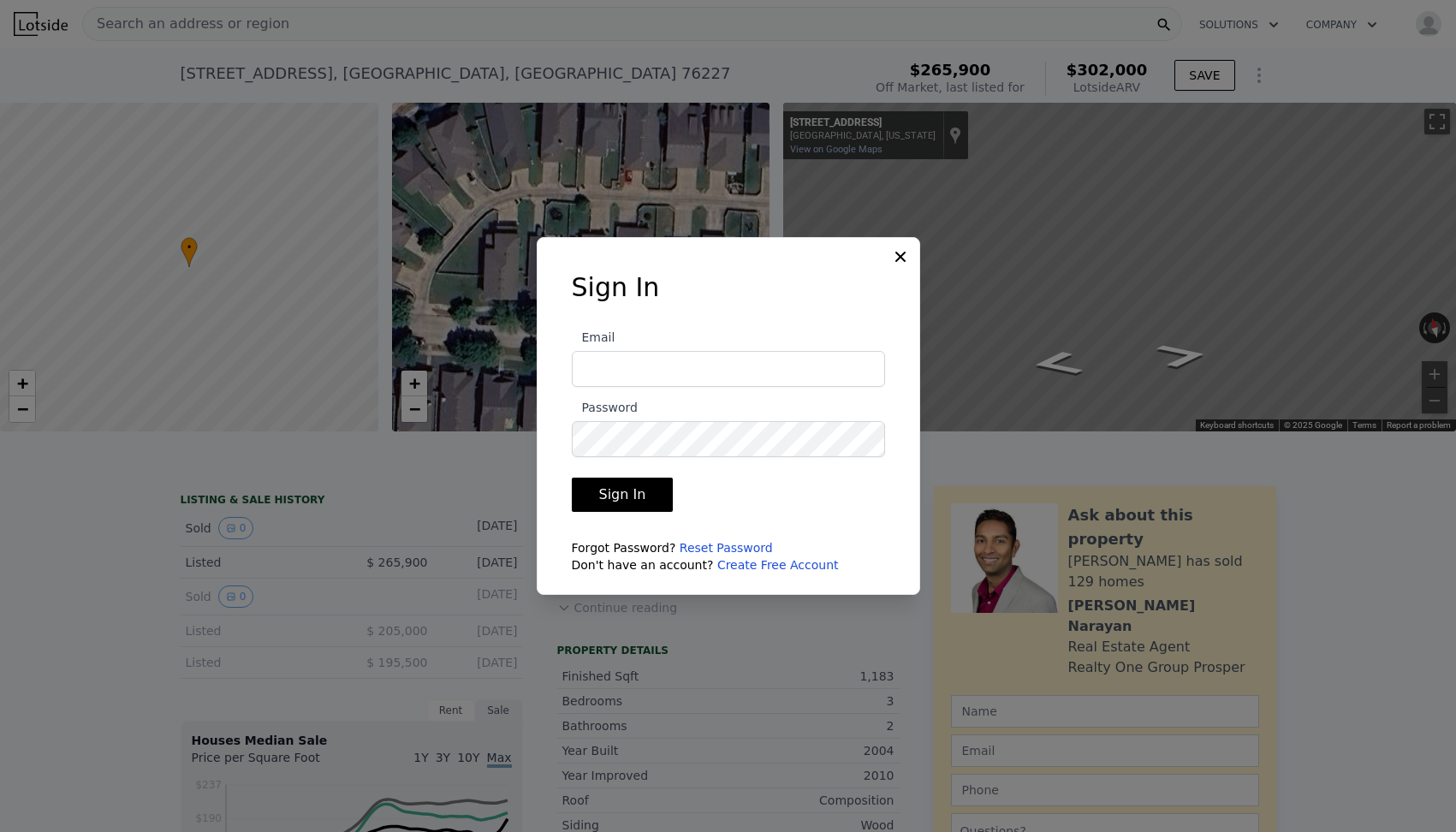
click at [900, 257] on icon at bounding box center [901, 257] width 17 height 17
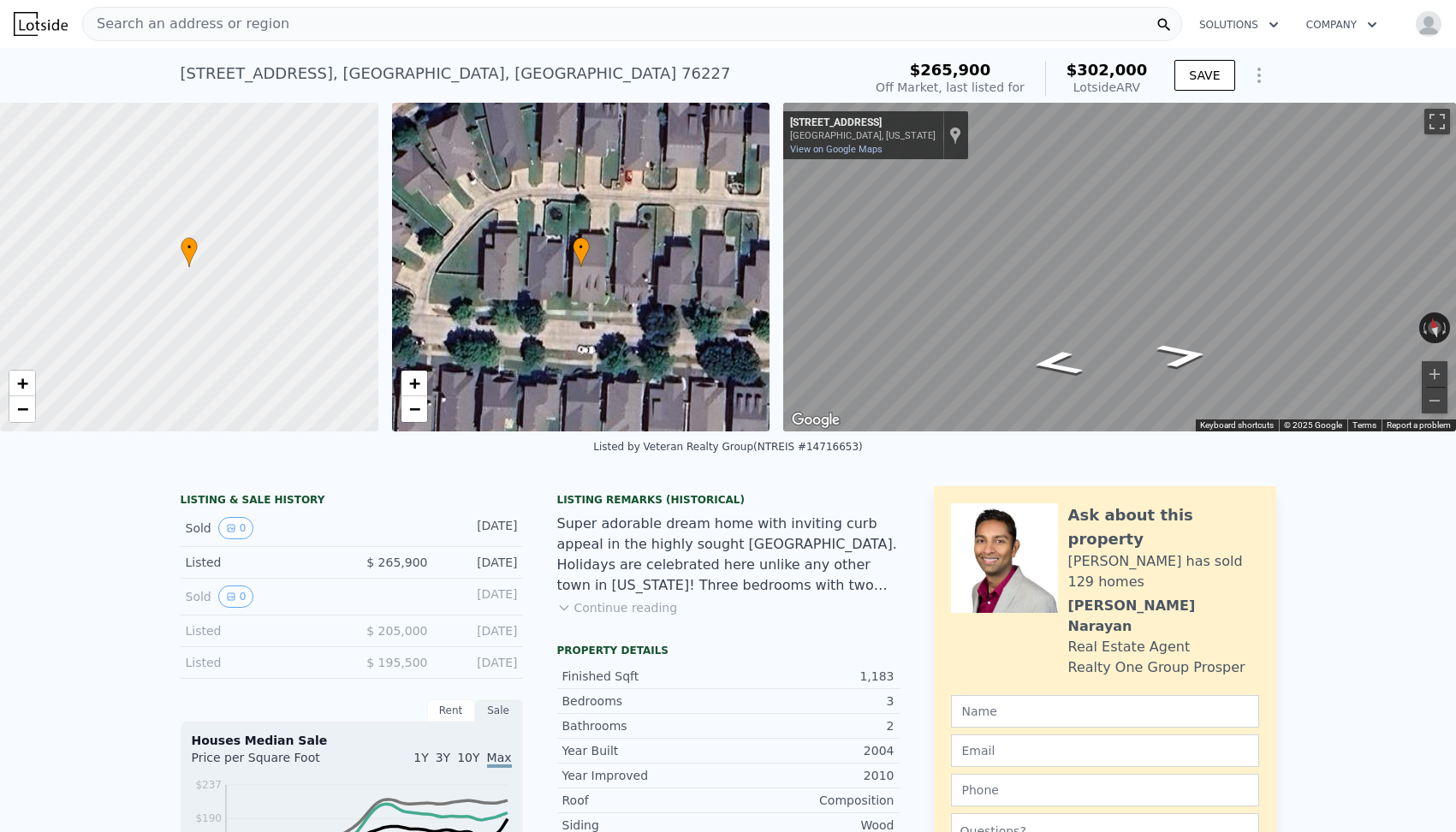
click at [318, 13] on div "Search an address or region" at bounding box center [632, 24] width 1100 height 34
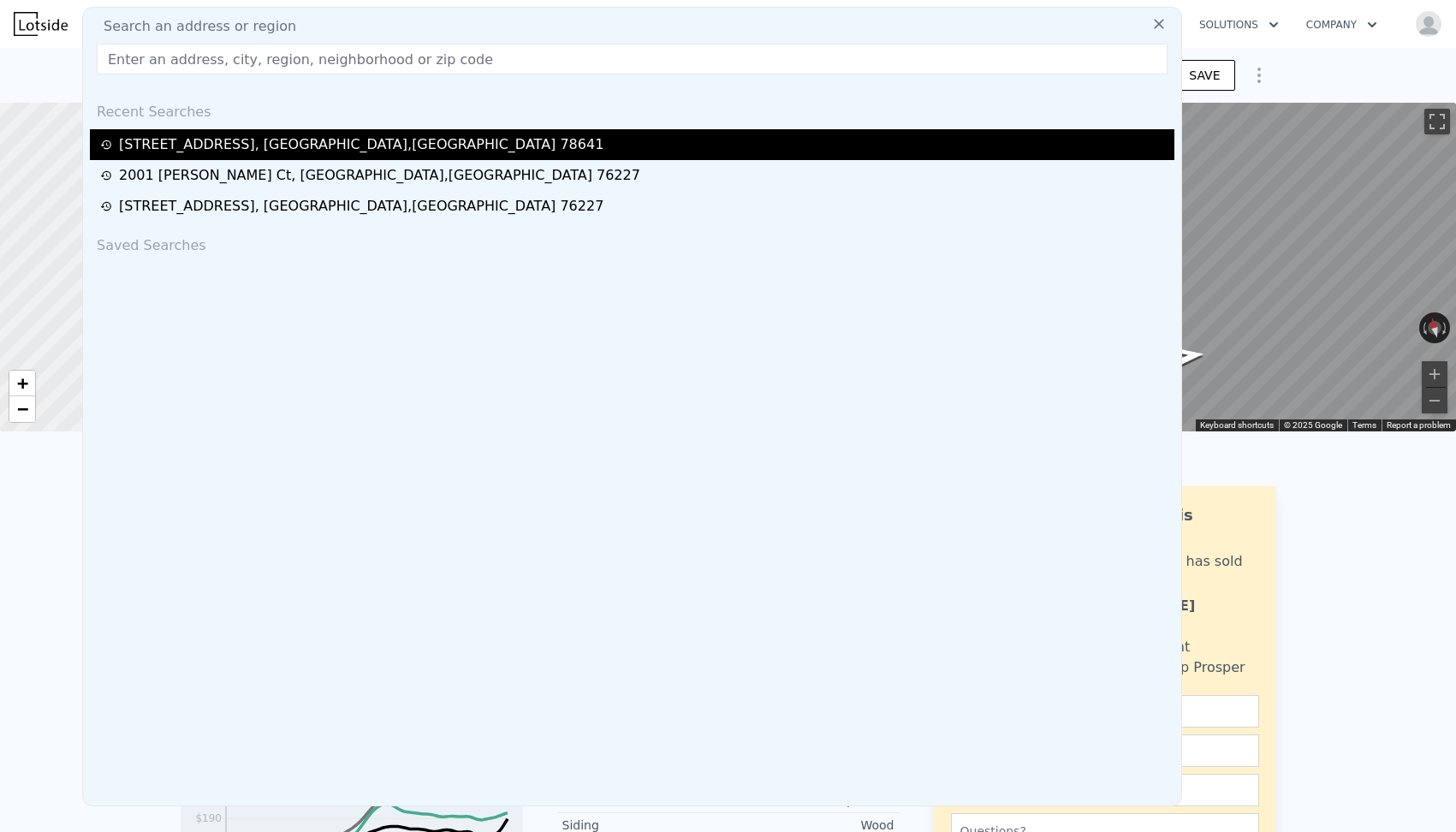
click at [360, 136] on div "138 Arrowhead Vine St , Williamson County , TX 78641" at bounding box center [361, 145] width 484 height 21
type input "3"
type input "5"
type input "2"
type input "3"
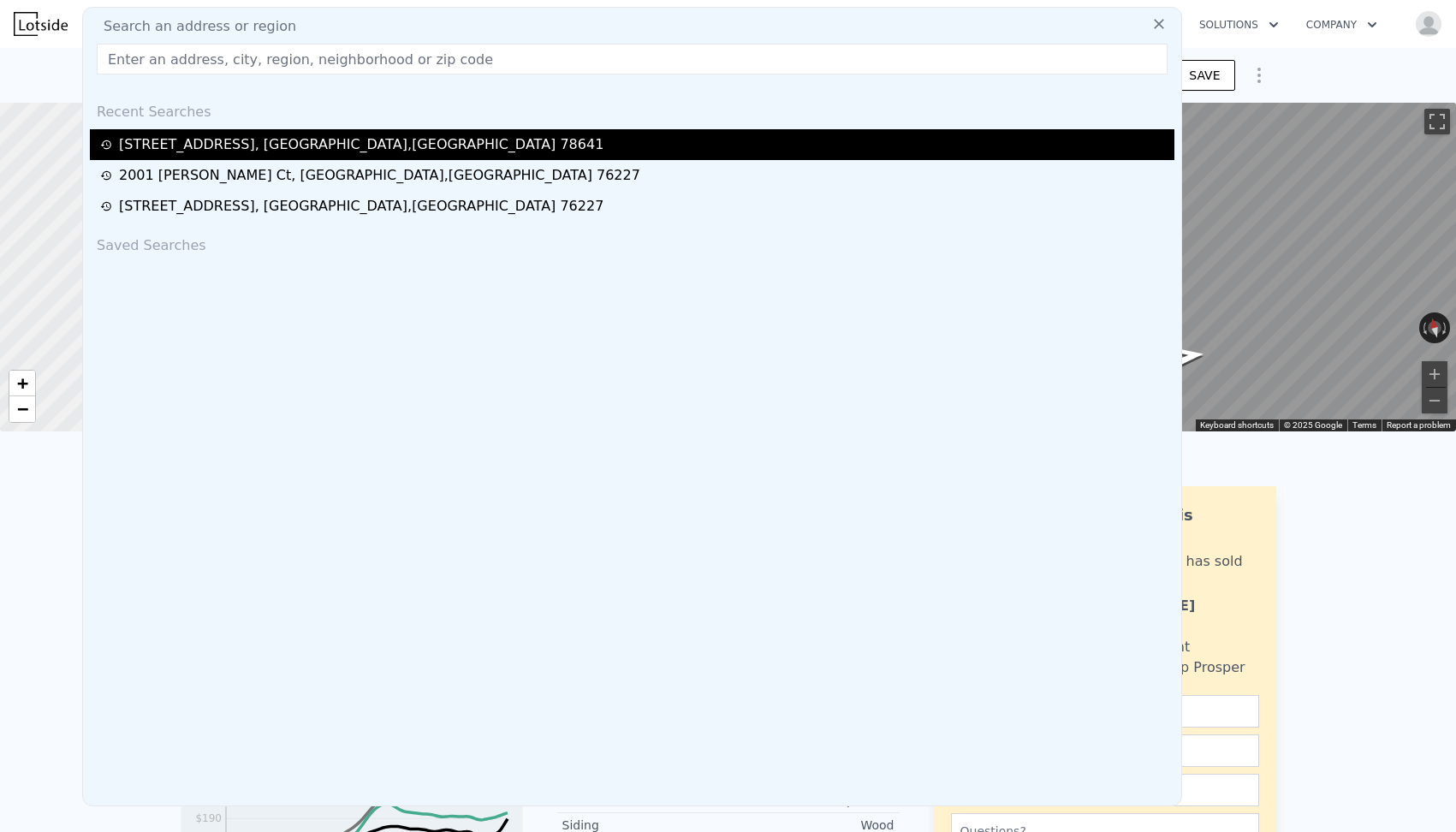
type input "1764"
type input "2872"
type input "13298.868"
type input "$ 451,000"
type input "$ 79,292"
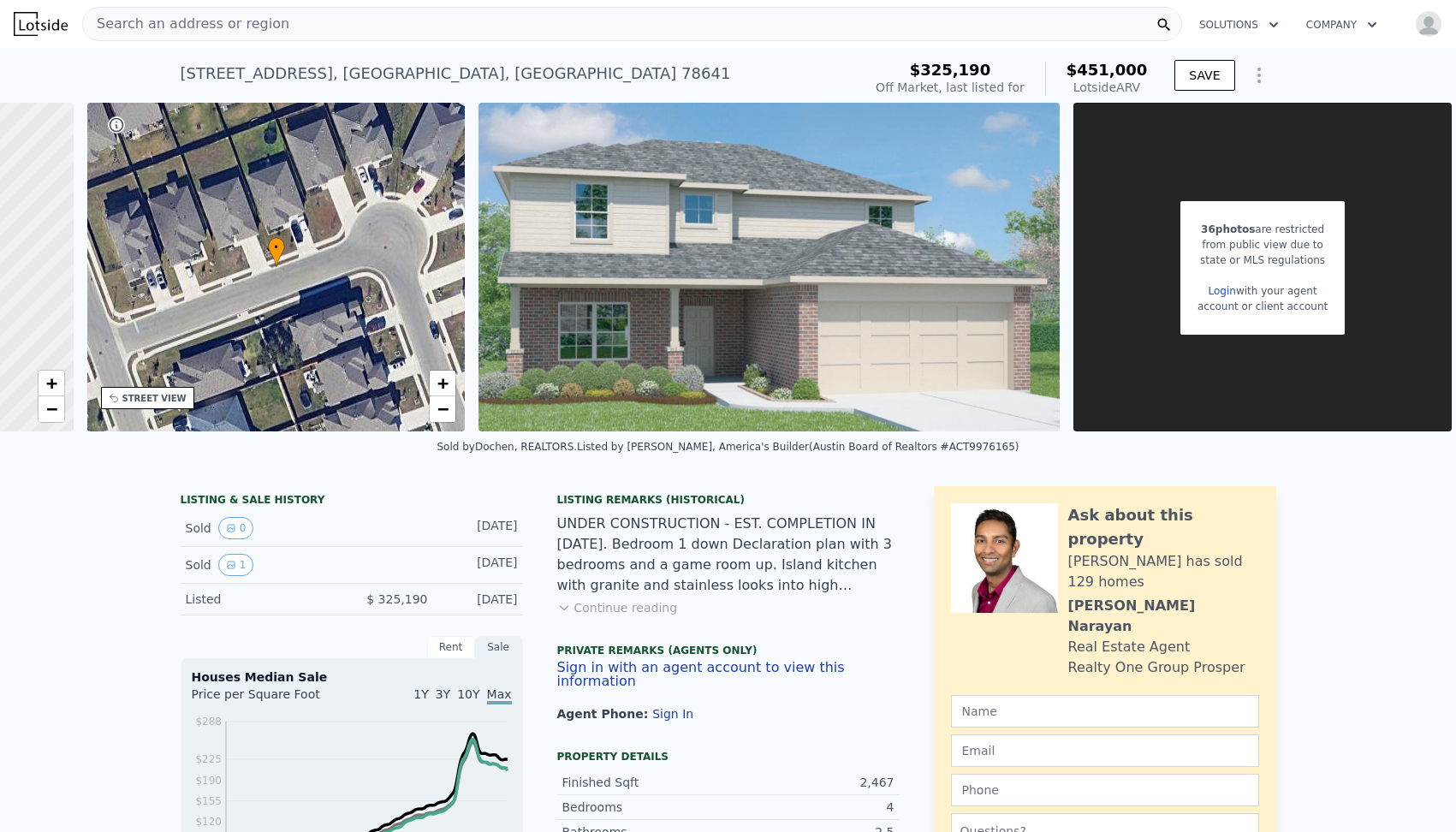
scroll to position [0, 314]
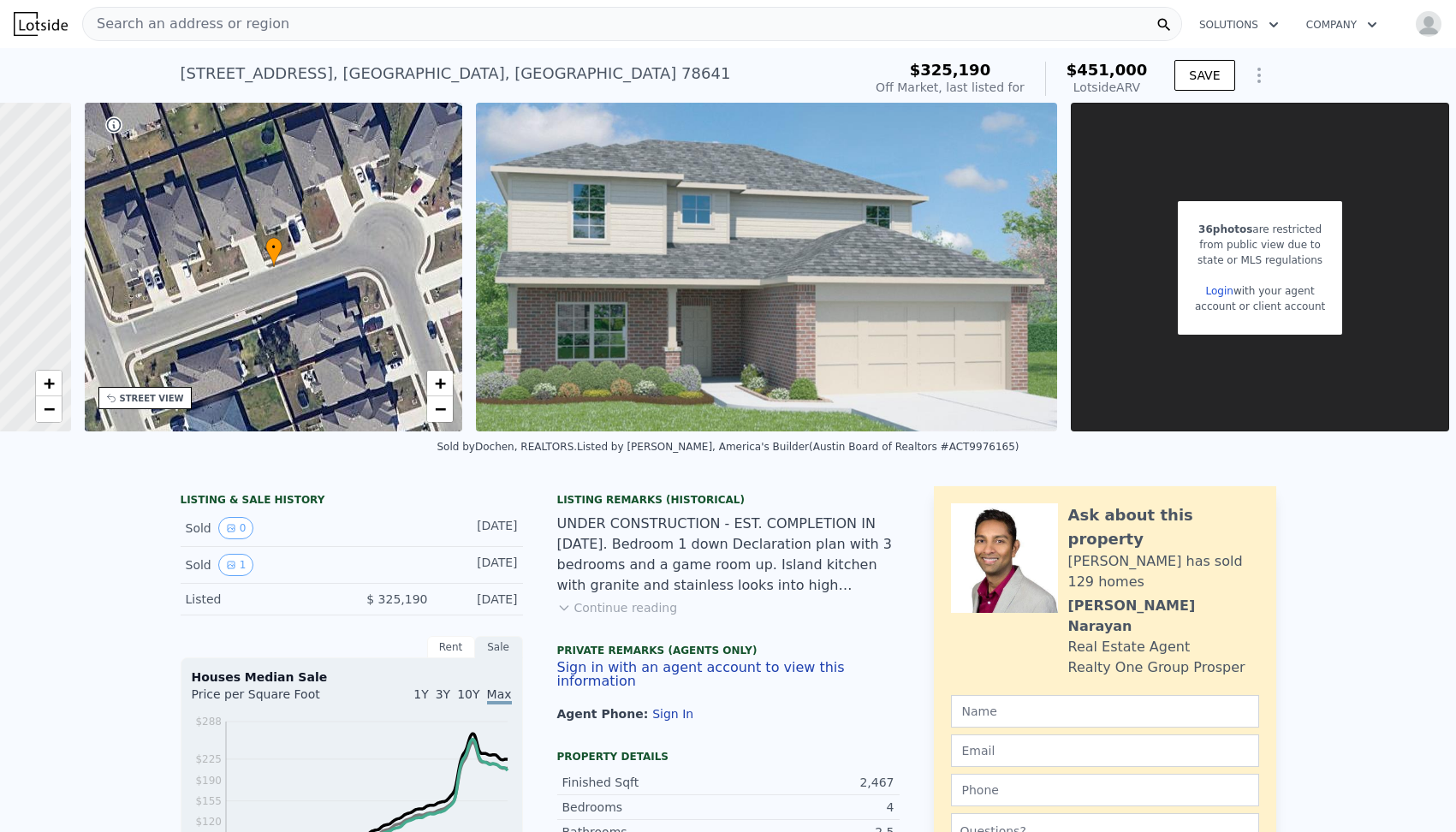
click at [1219, 289] on link "Login" at bounding box center [1219, 291] width 27 height 12
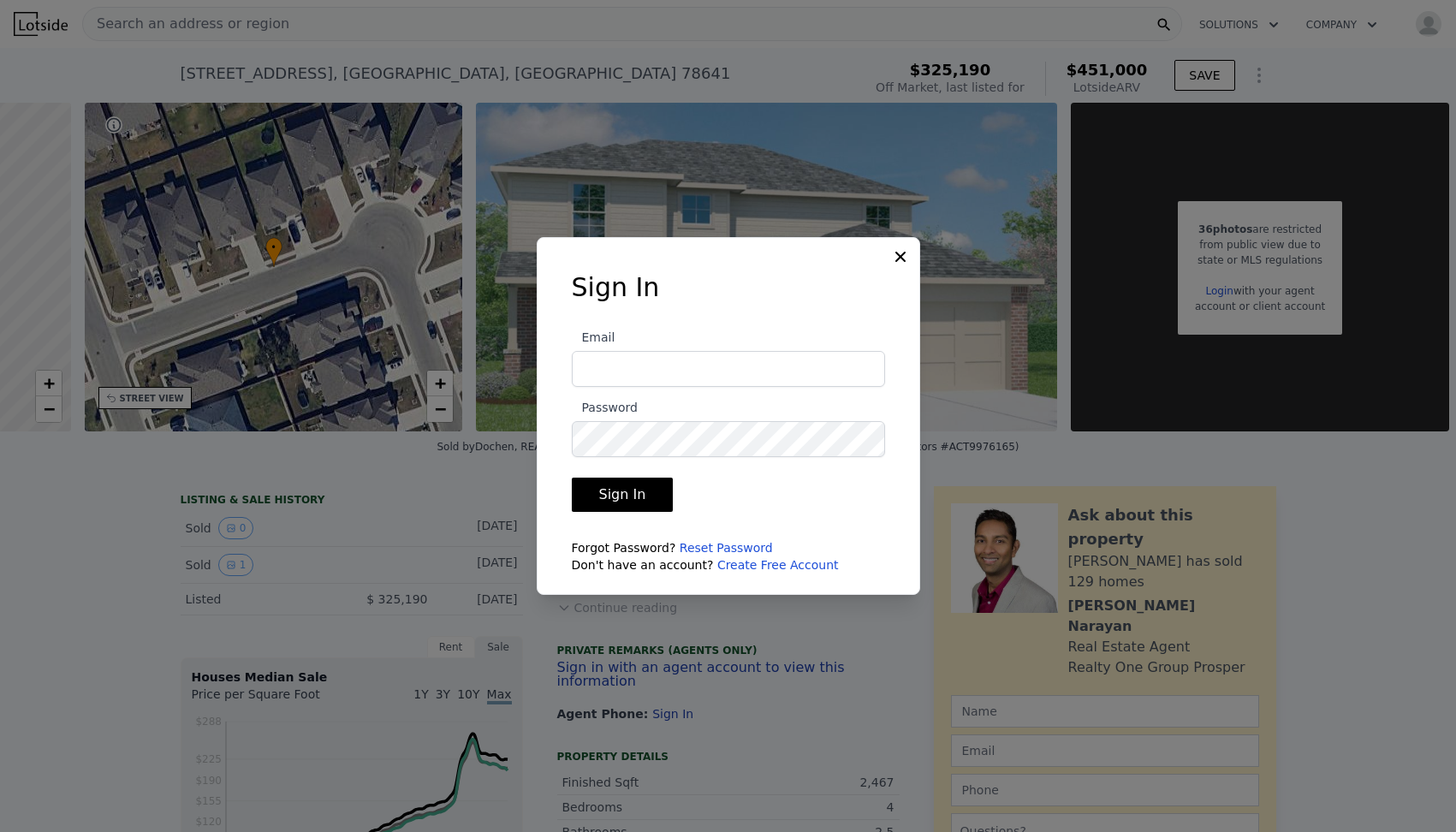
click at [712, 368] on input "Email" at bounding box center [728, 369] width 313 height 36
type input "jhonatancallison@gmail.com"
click at [614, 479] on button "Sign In" at bounding box center [622, 495] width 102 height 34
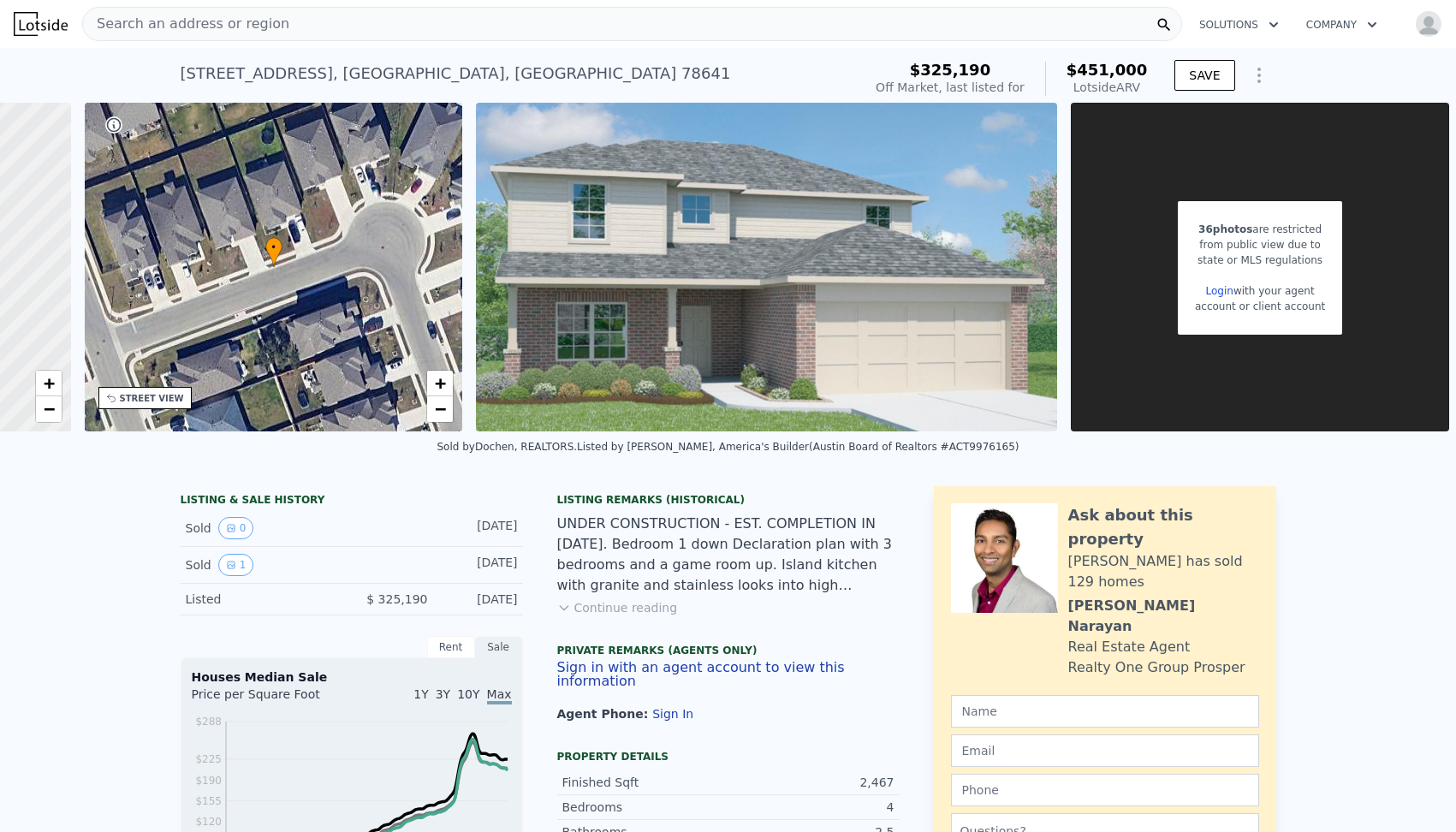
click at [1213, 285] on link "Login" at bounding box center [1219, 291] width 27 height 12
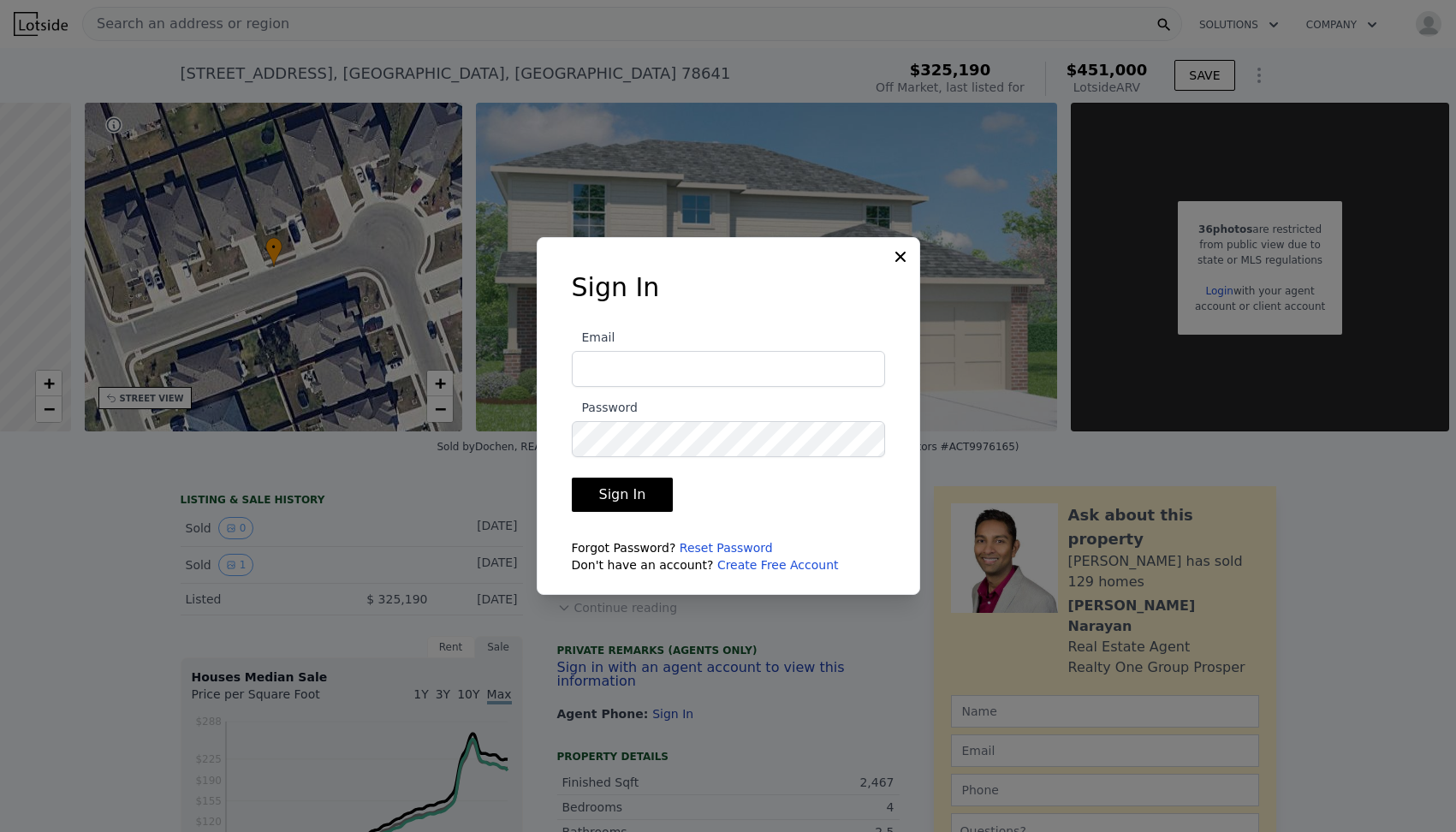
click at [878, 252] on div "Sign In Email Password Sign In Forgot Password? Reset Password Don't have an ac…" at bounding box center [728, 416] width 384 height 358
click at [886, 252] on div "Sign In Email Password Sign In Forgot Password? Reset Password Don't have an ac…" at bounding box center [728, 416] width 384 height 358
click at [892, 254] on icon at bounding box center [901, 257] width 17 height 17
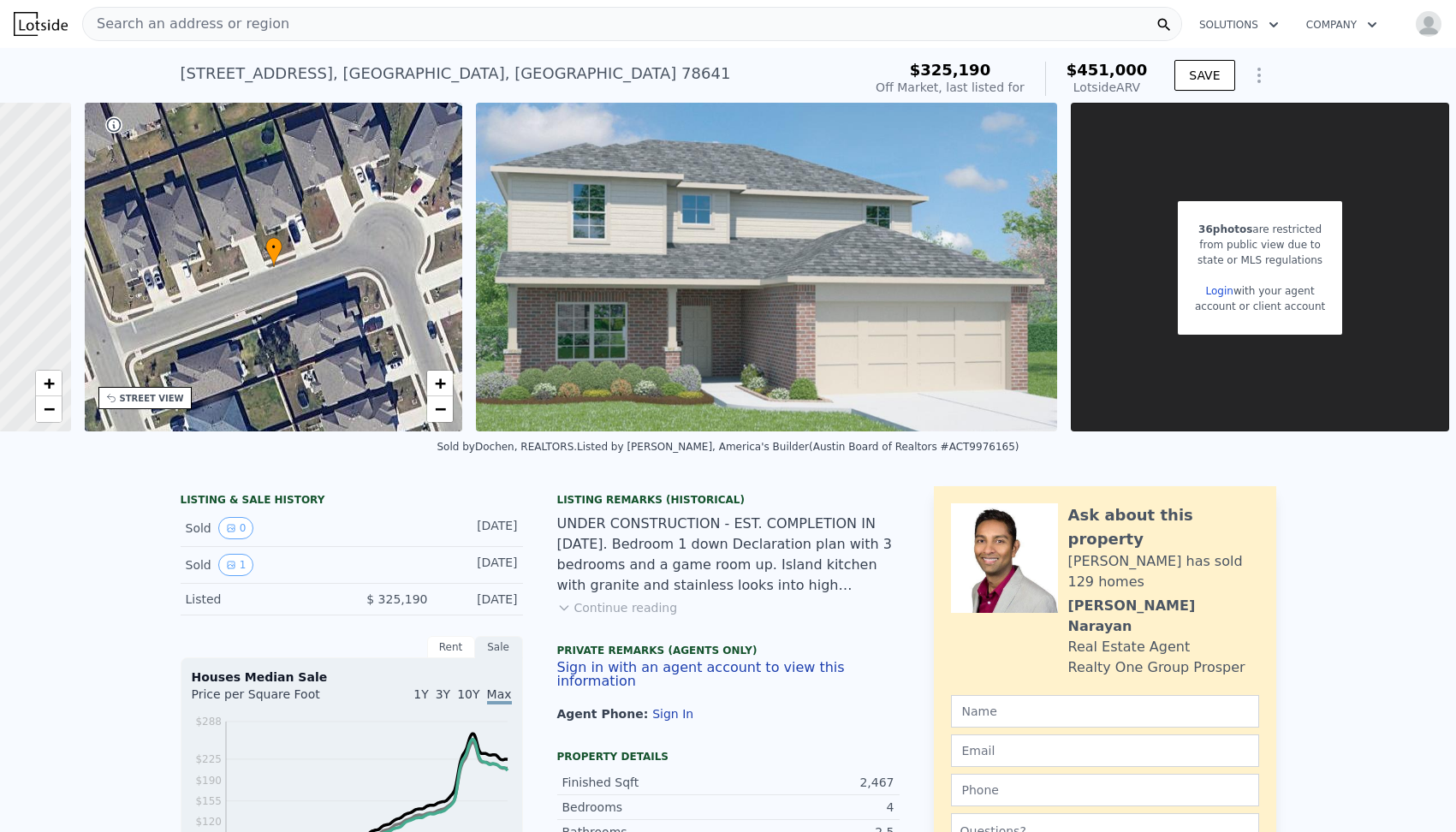
click at [530, 9] on div "Search an address or region" at bounding box center [632, 24] width 1100 height 34
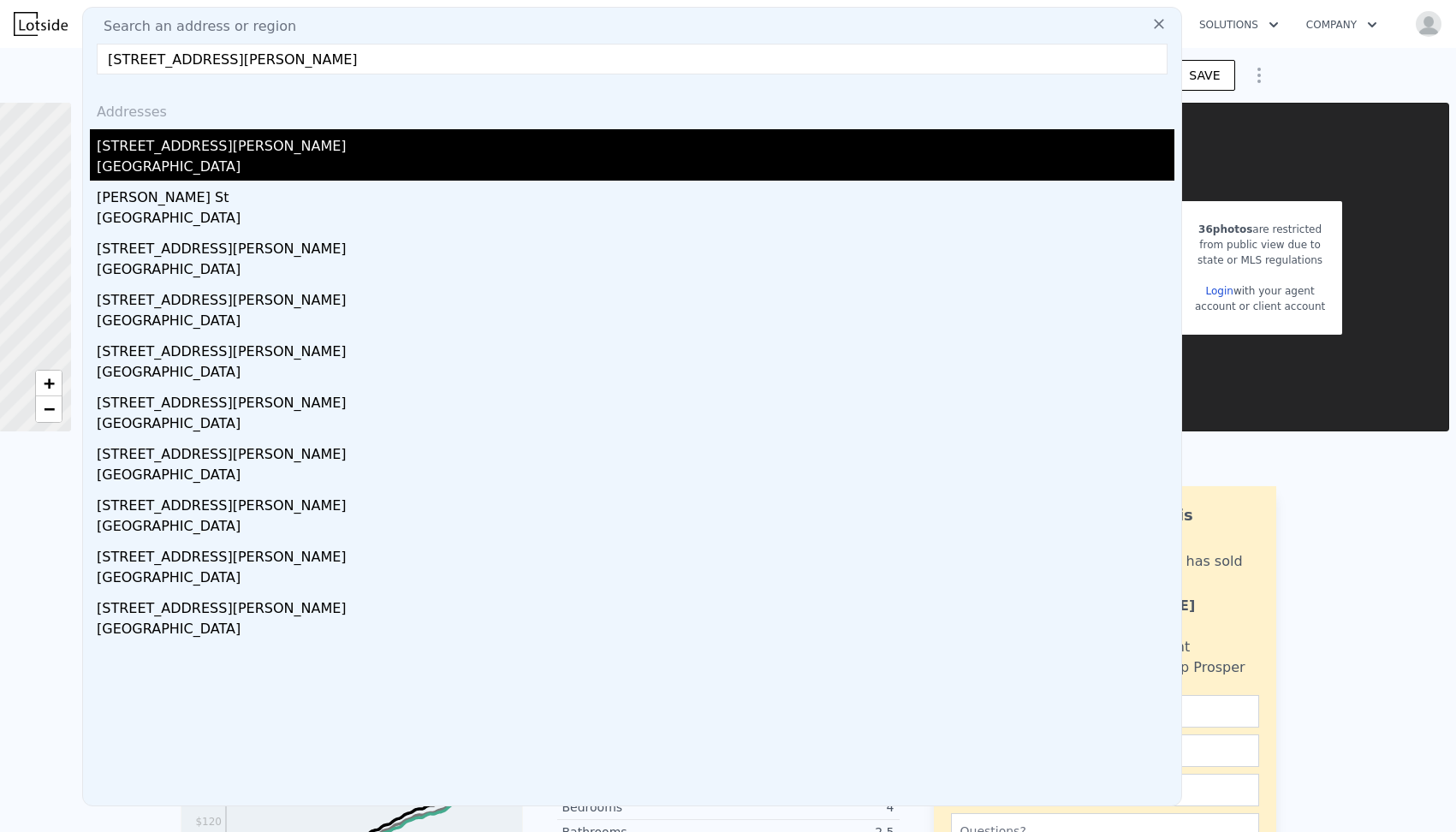
type input "4141 Threadgill St Austin, TX 78723"
click at [425, 165] on div "Austin, TX 78723" at bounding box center [635, 168] width 1078 height 24
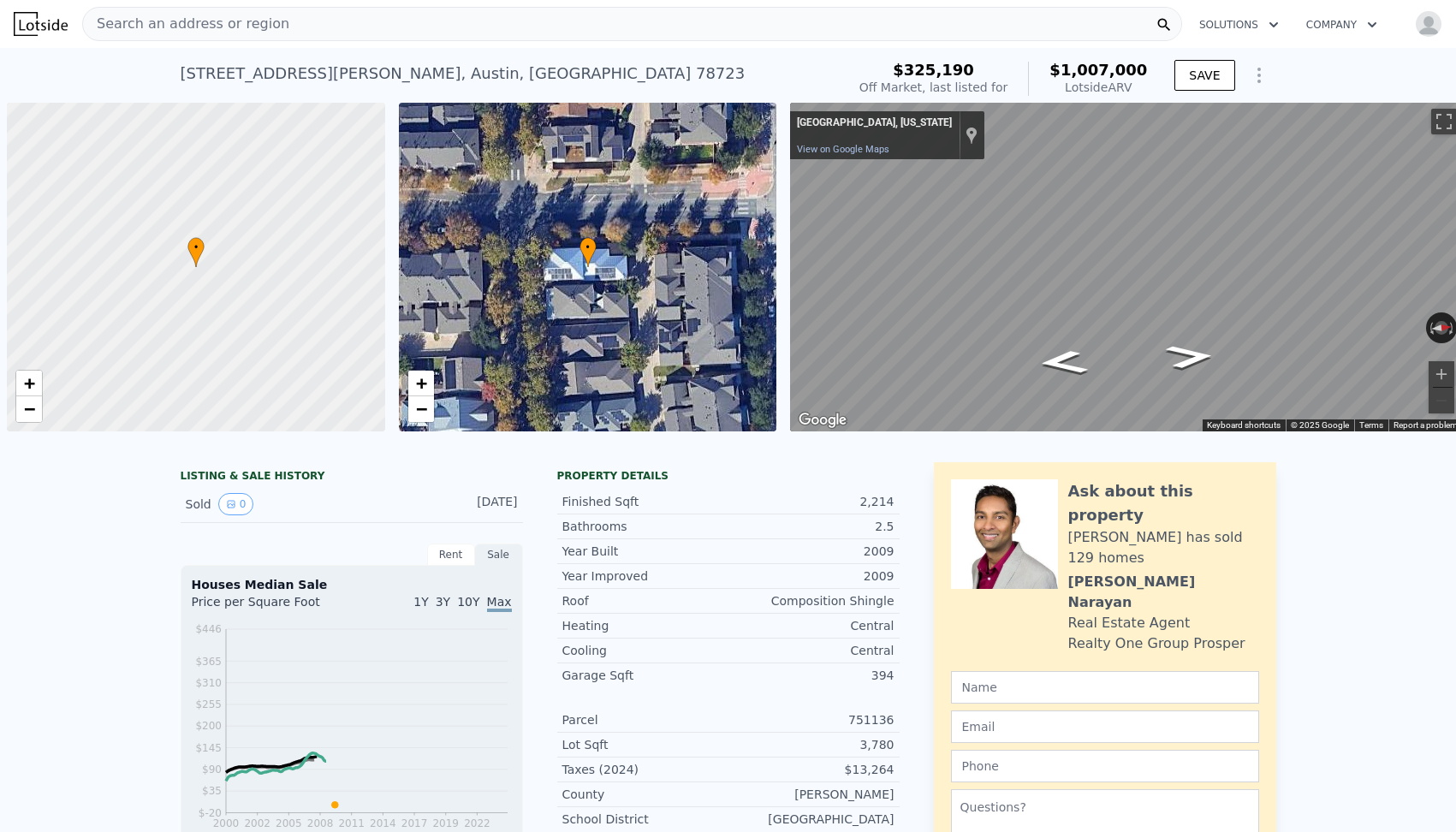
scroll to position [0, 7]
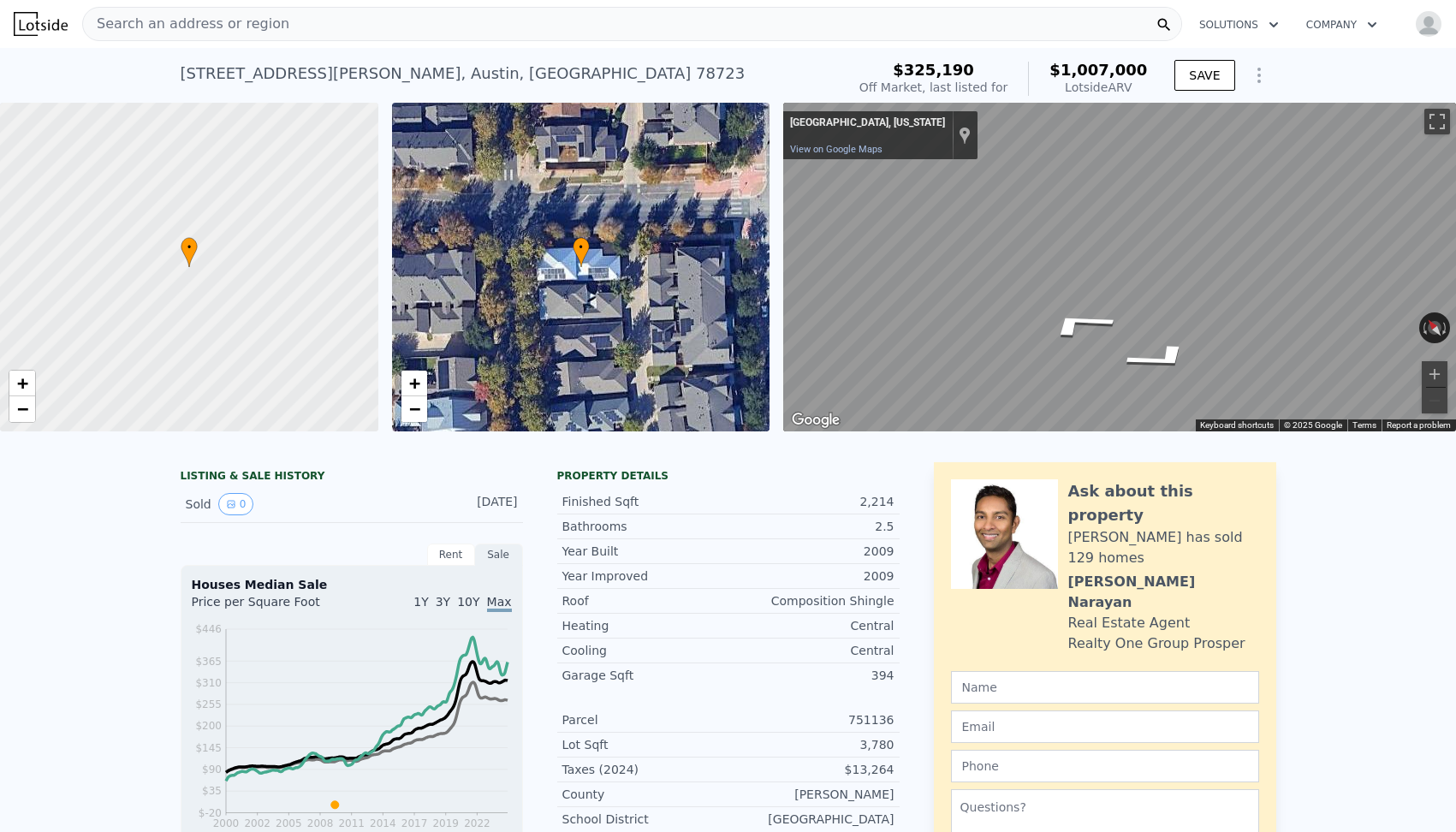
click at [769, 243] on div "• + − • + − ← Move left → Move right ↑ Move up ↓ Move down + Zoom in - Zoom out…" at bounding box center [728, 267] width 1456 height 329
click at [758, 245] on div "• + − • + − ← Move left → Move right ↑ Move up ↓ Move down + Zoom in - Zoom out…" at bounding box center [728, 267] width 1456 height 329
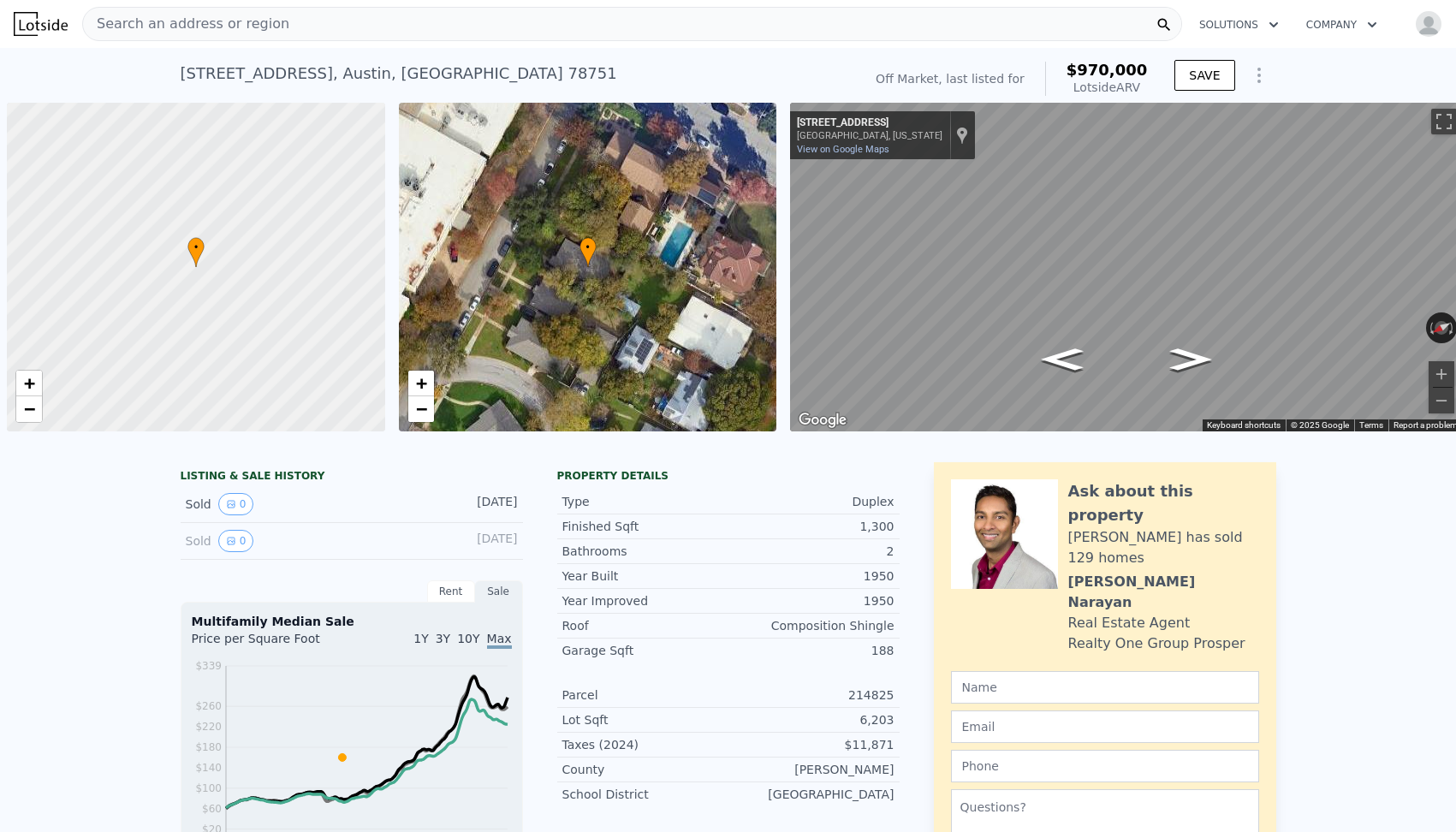
scroll to position [0, 7]
